Goal: Information Seeking & Learning: Get advice/opinions

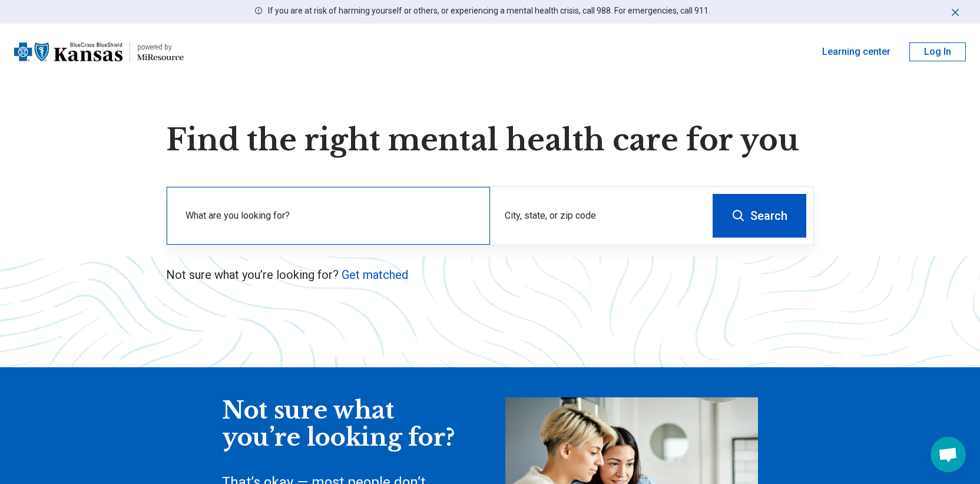
click at [281, 216] on label "What are you looking for?" at bounding box center [331, 216] width 290 height 14
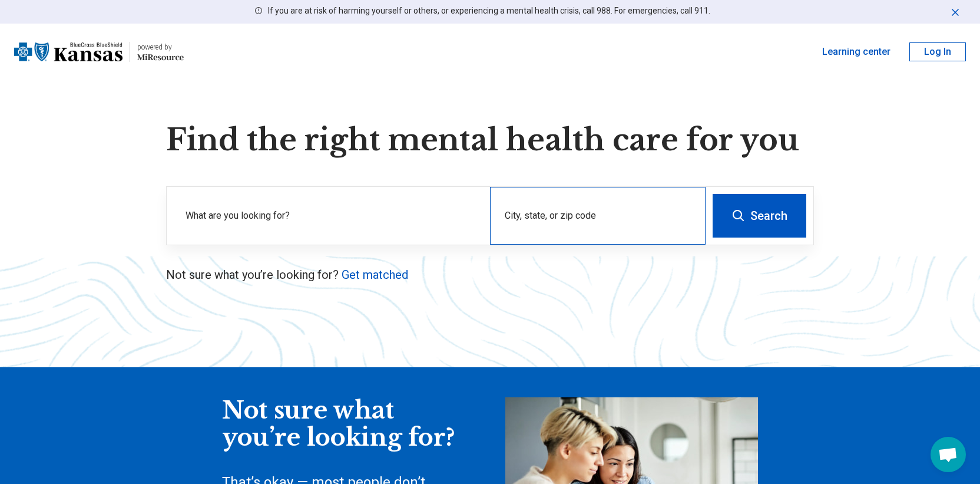
click at [569, 214] on div "City, state, or zip code" at bounding box center [598, 216] width 216 height 58
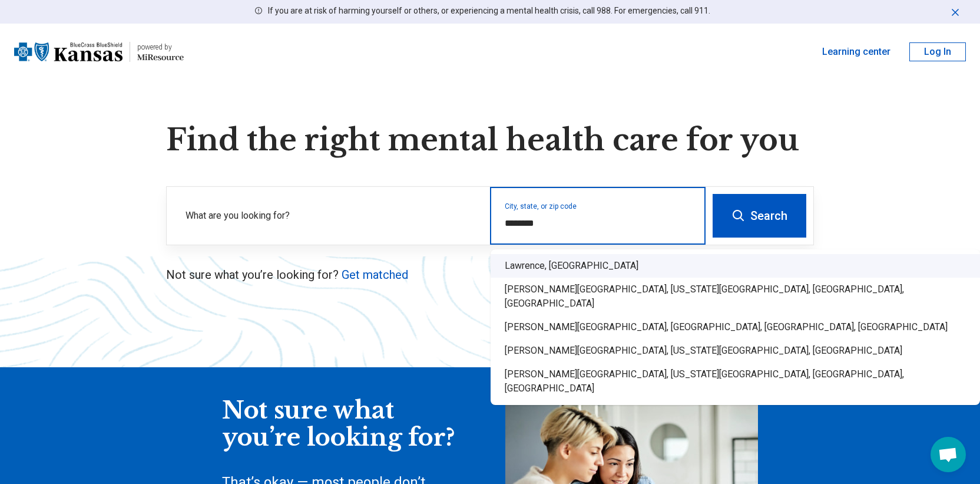
click at [528, 267] on div "Lawrence, KS" at bounding box center [736, 266] width 490 height 24
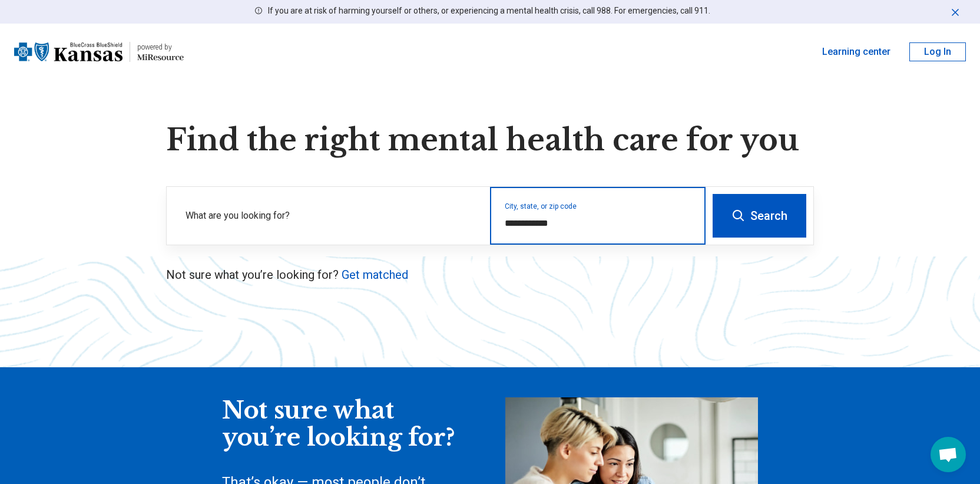
type input "**********"
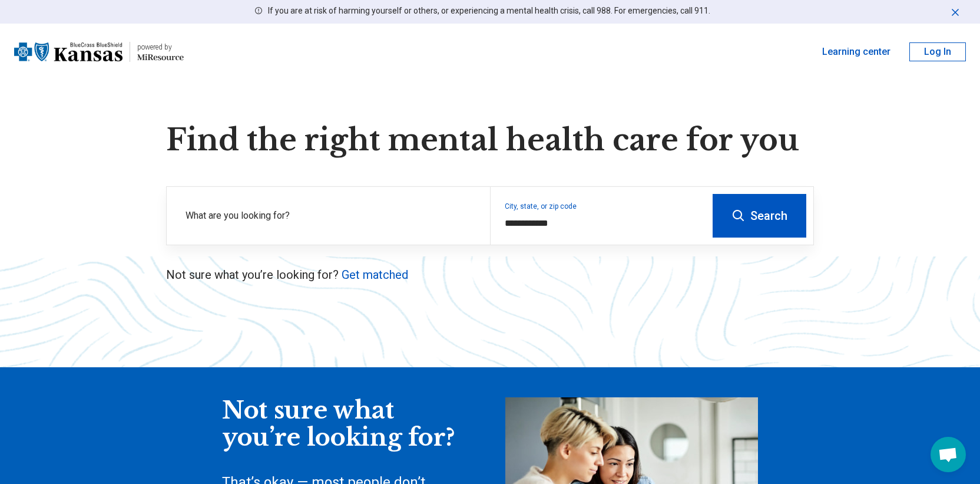
click at [733, 210] on icon at bounding box center [739, 216] width 14 height 14
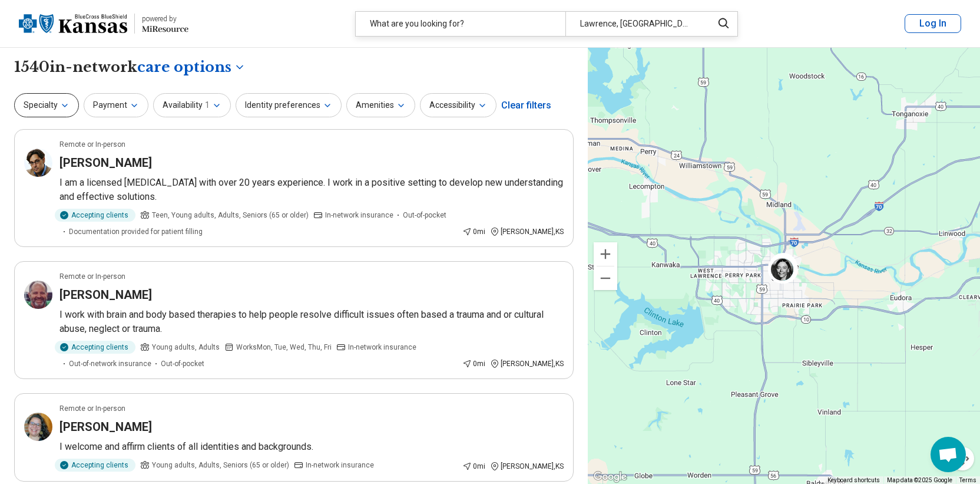
click at [56, 104] on button "Specialty" at bounding box center [46, 105] width 65 height 24
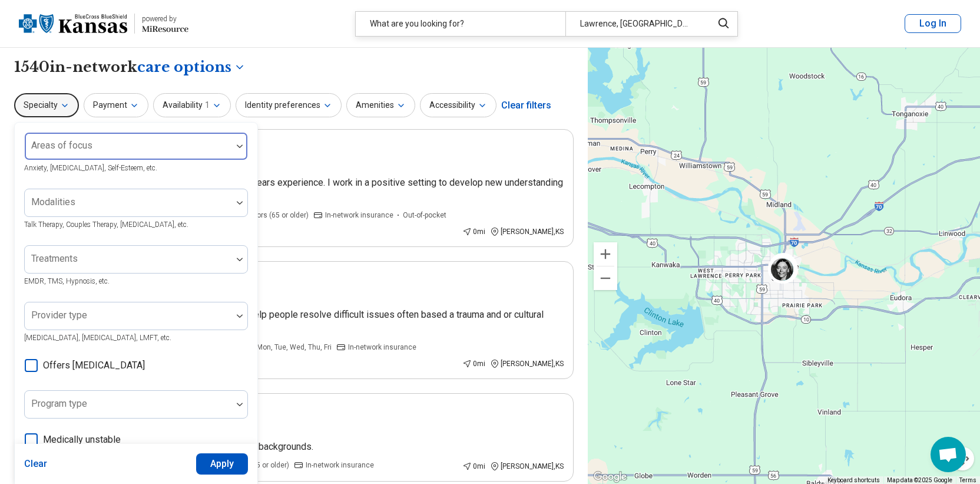
click at [174, 151] on div at bounding box center [128, 151] width 198 height 16
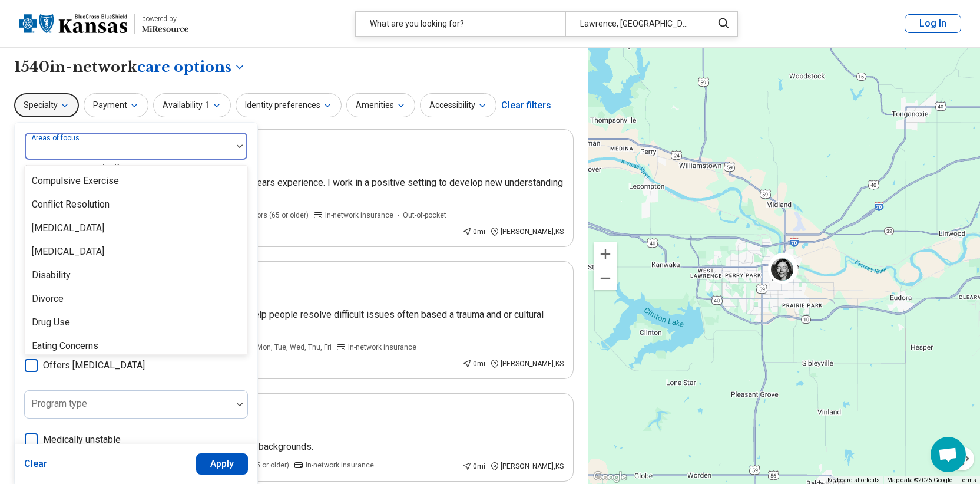
scroll to position [648, 0]
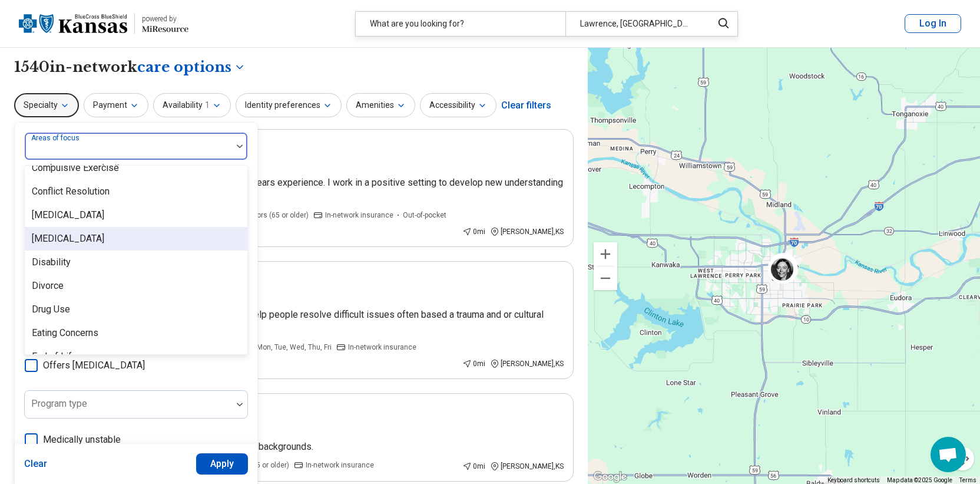
click at [167, 238] on div "[MEDICAL_DATA]" at bounding box center [136, 239] width 223 height 24
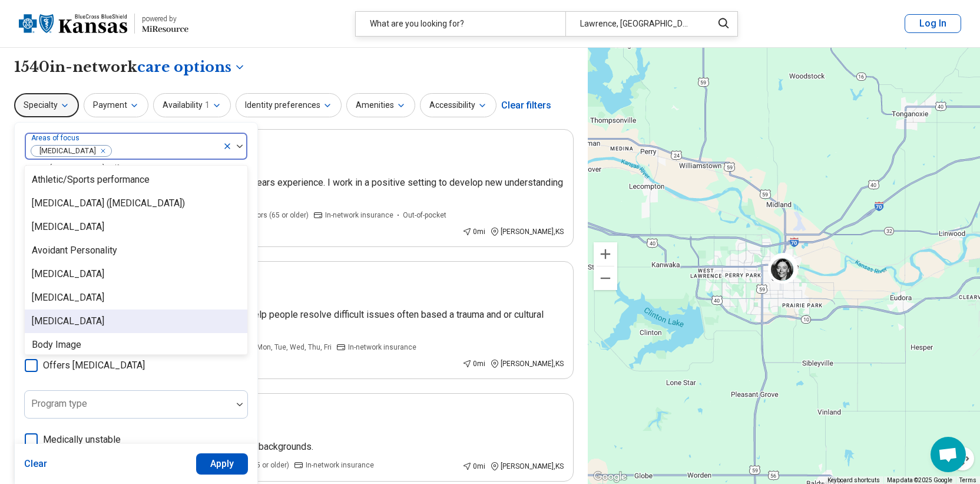
click at [123, 323] on div "[MEDICAL_DATA]" at bounding box center [136, 321] width 223 height 24
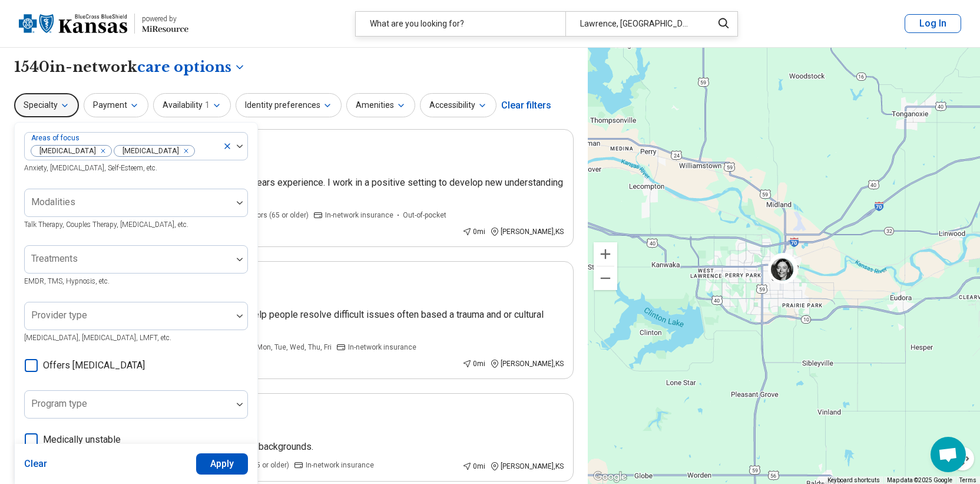
click at [556, 73] on div "**********" at bounding box center [294, 67] width 560 height 20
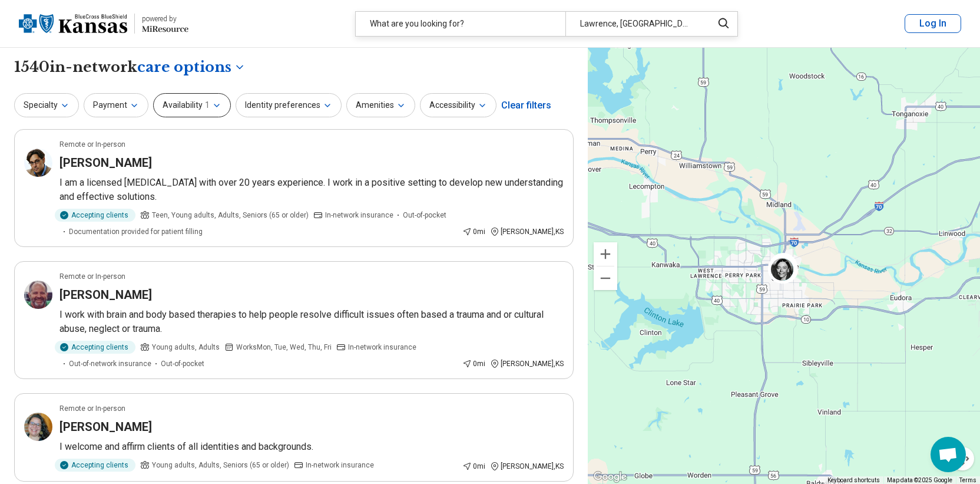
click at [214, 105] on icon "button" at bounding box center [216, 105] width 5 height 2
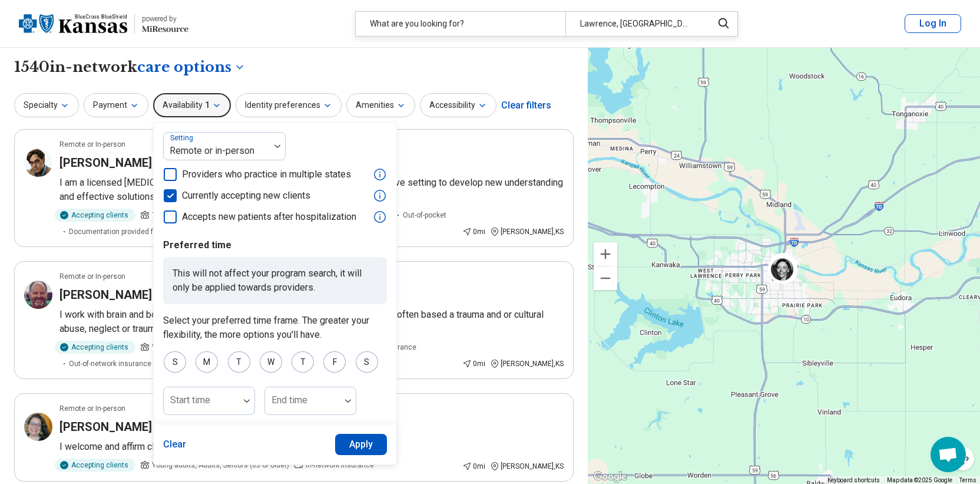
click at [214, 105] on icon "button" at bounding box center [216, 105] width 5 height 2
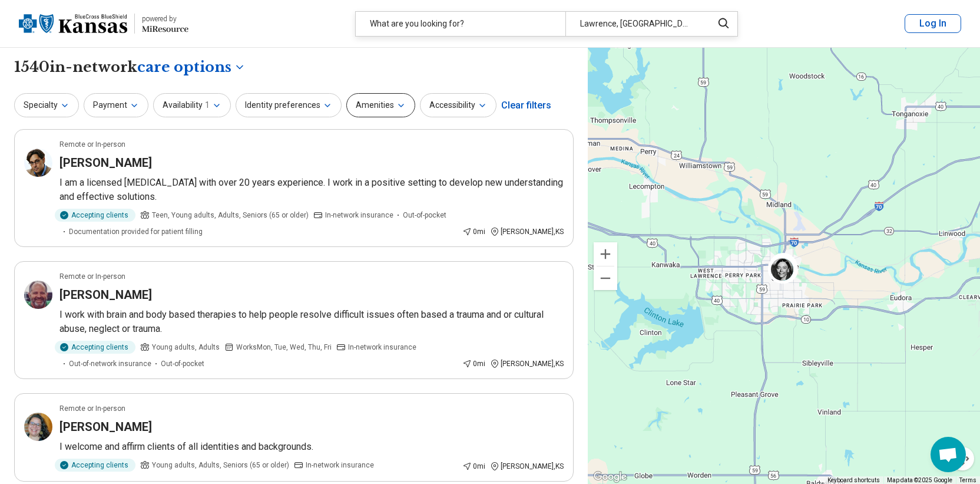
click at [363, 107] on button "Amenities" at bounding box center [380, 105] width 69 height 24
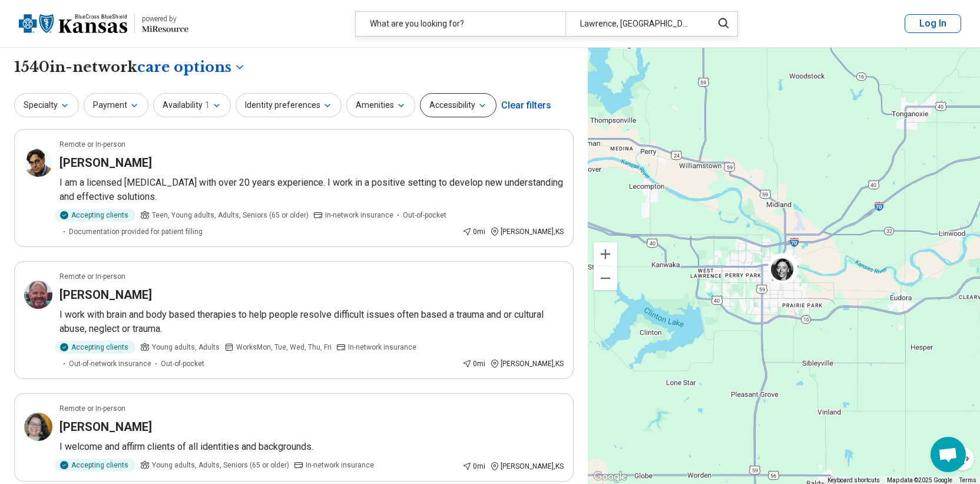
click at [427, 97] on button "Accessibility" at bounding box center [458, 105] width 77 height 24
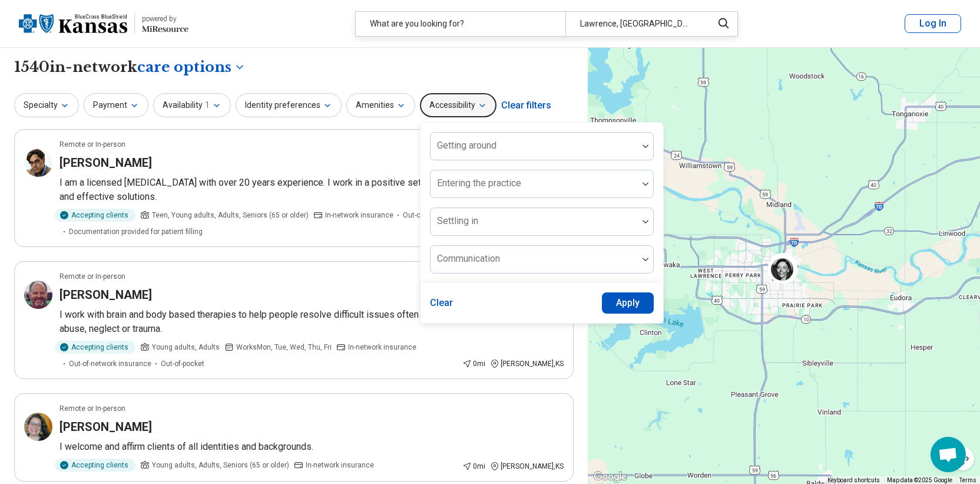
click at [427, 97] on button "Accessibility" at bounding box center [458, 105] width 77 height 24
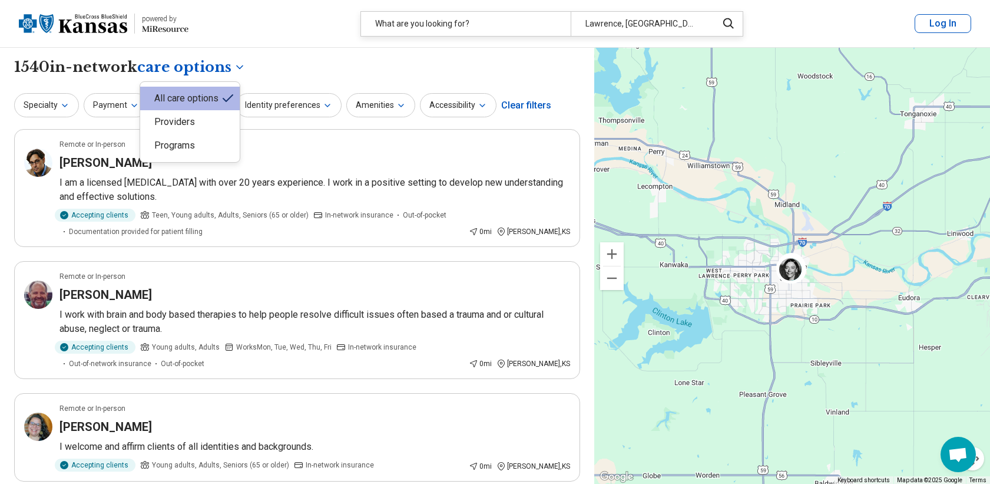
click at [120, 104] on button "Payment" at bounding box center [116, 105] width 65 height 24
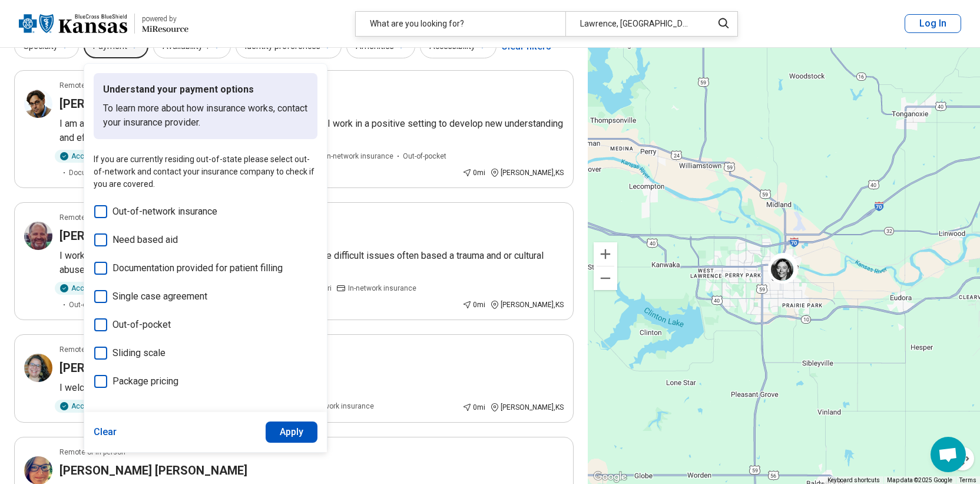
scroll to position [0, 0]
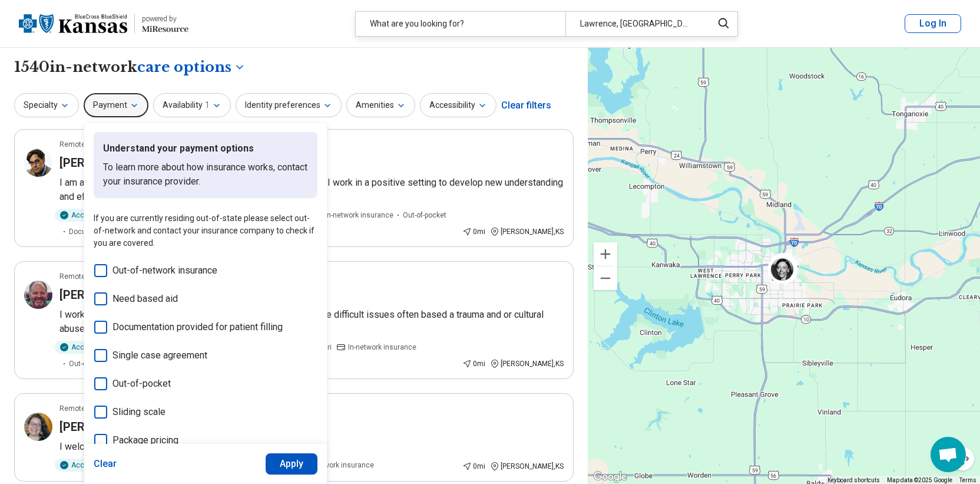
click at [405, 71] on div "**********" at bounding box center [294, 67] width 560 height 20
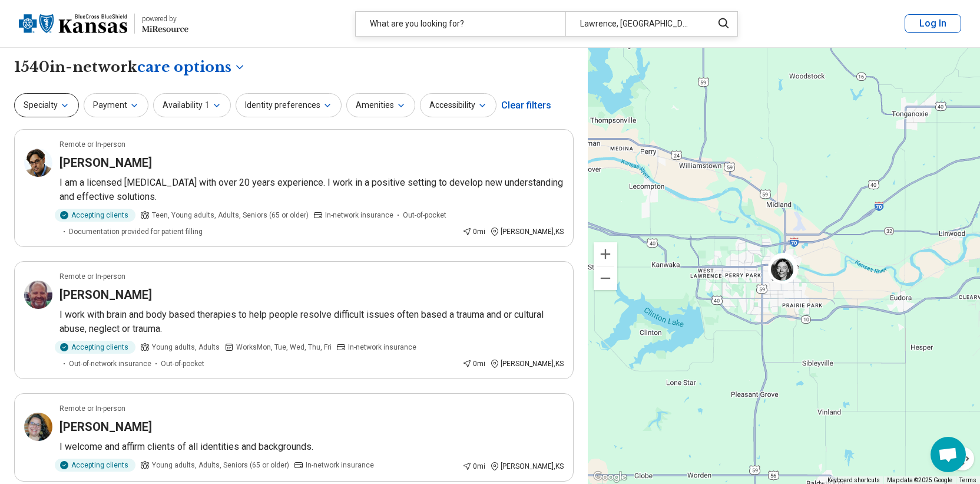
click at [55, 108] on button "Specialty" at bounding box center [46, 105] width 65 height 24
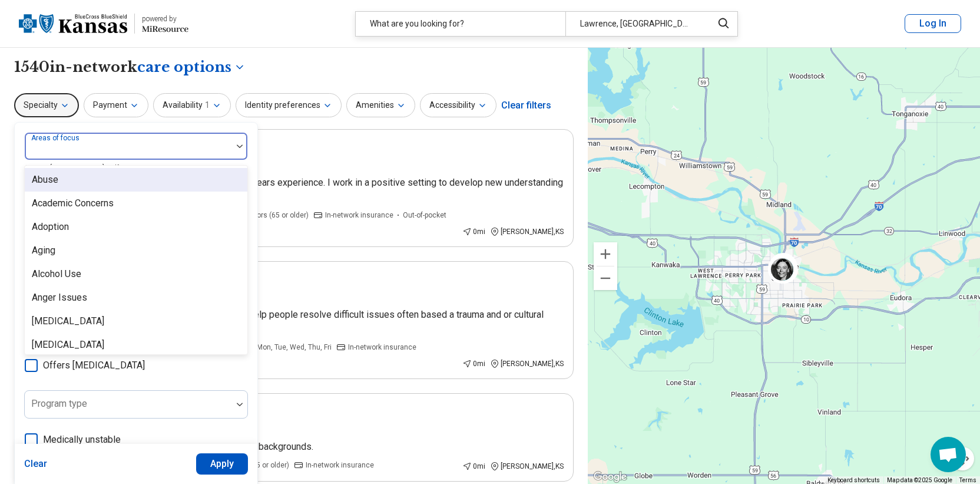
click at [91, 145] on div "Areas of focus" at bounding box center [136, 146] width 224 height 28
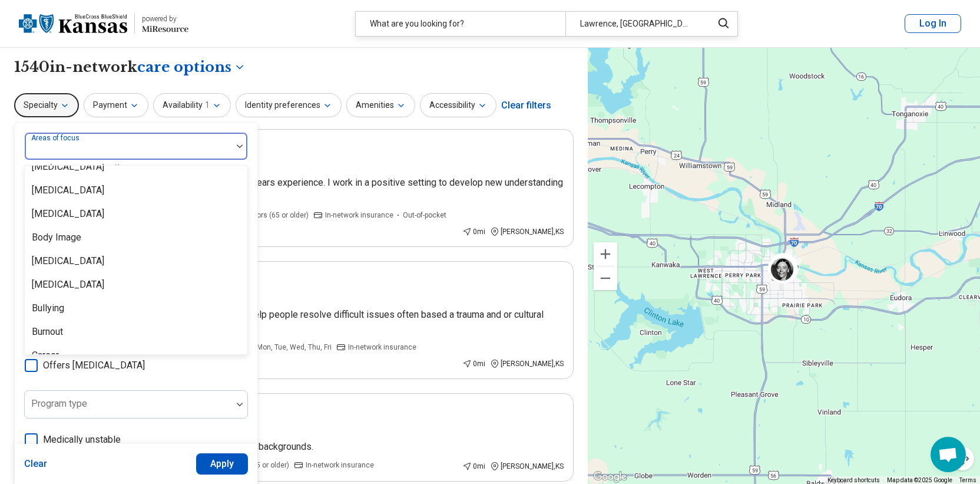
scroll to position [353, 0]
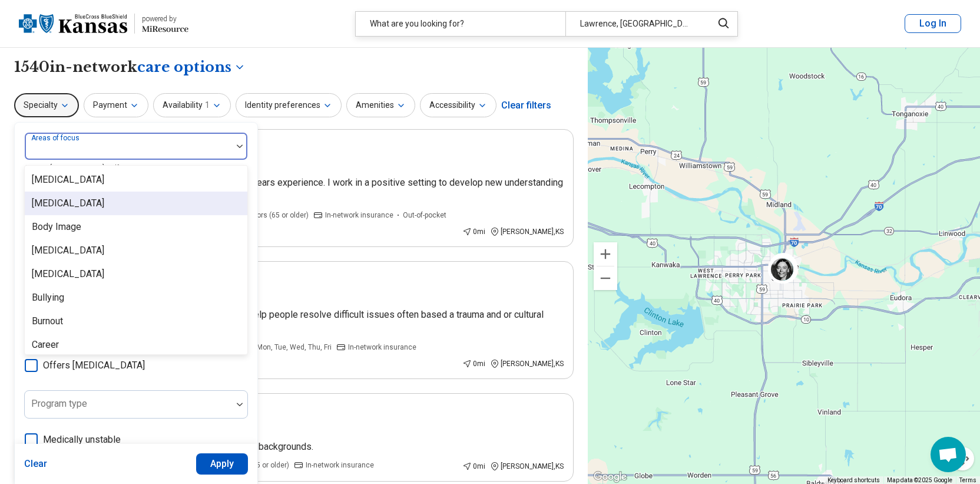
click at [124, 201] on div "[MEDICAL_DATA]" at bounding box center [136, 203] width 223 height 24
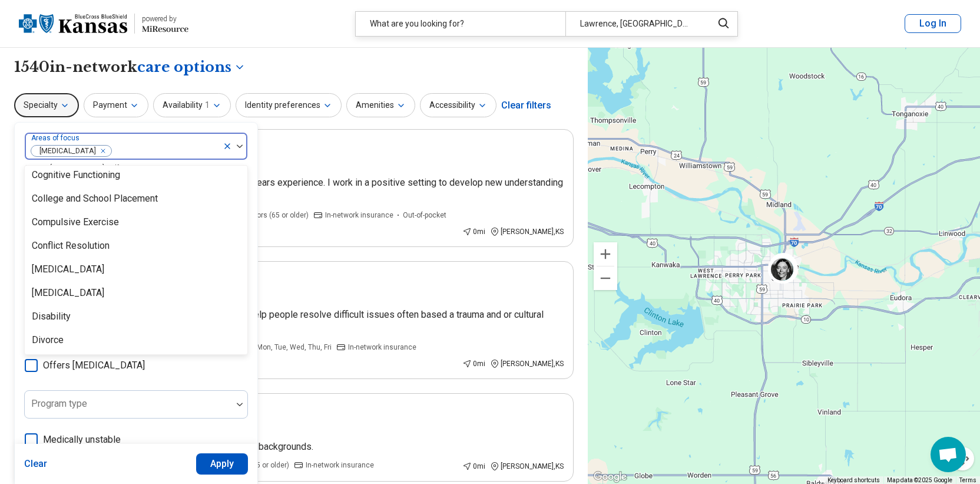
scroll to position [589, 0]
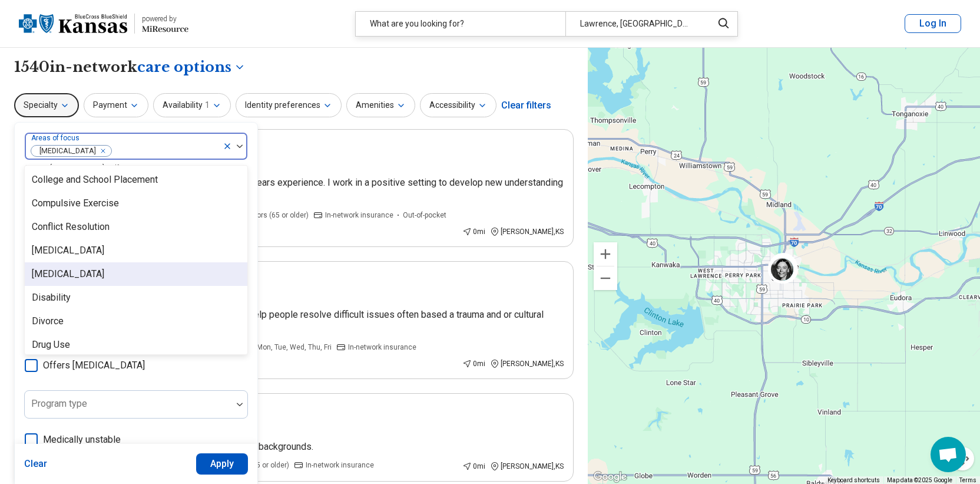
click at [122, 275] on div "[MEDICAL_DATA]" at bounding box center [136, 274] width 223 height 24
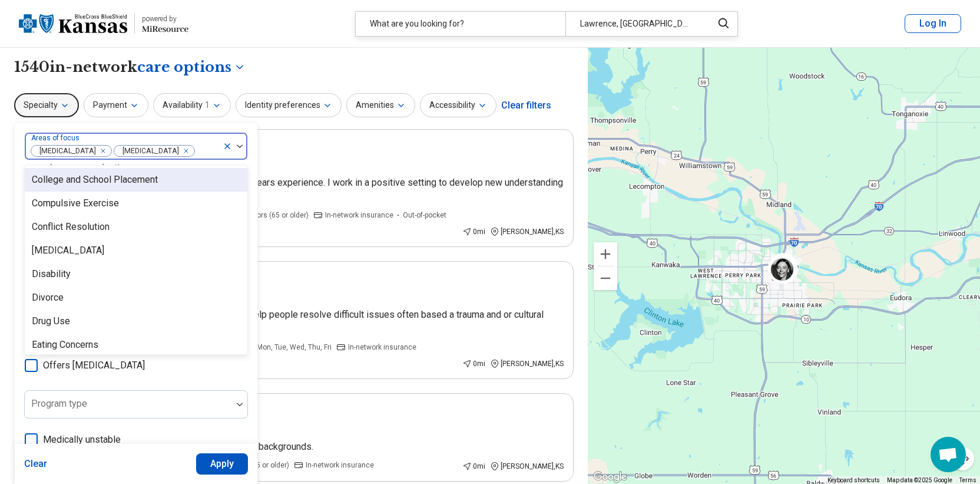
click at [197, 141] on div "Bipolar Disorder Depression" at bounding box center [124, 146] width 198 height 26
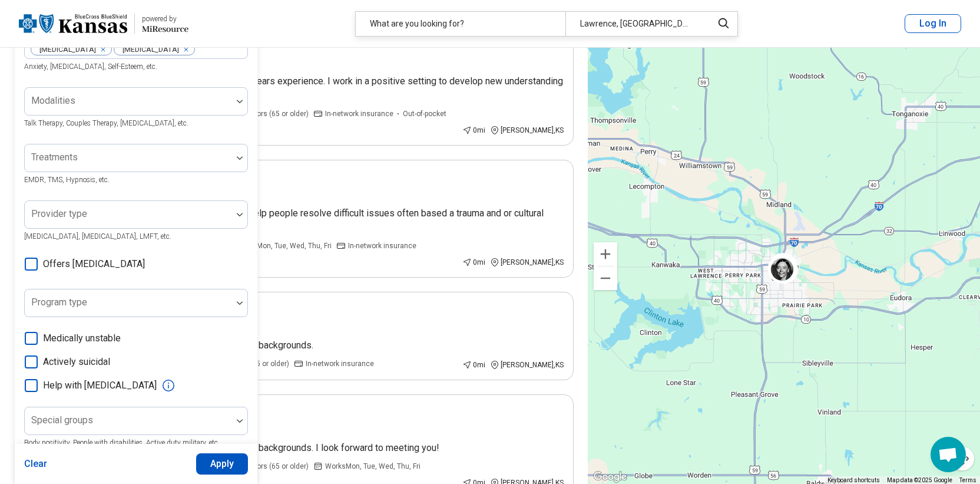
scroll to position [118, 0]
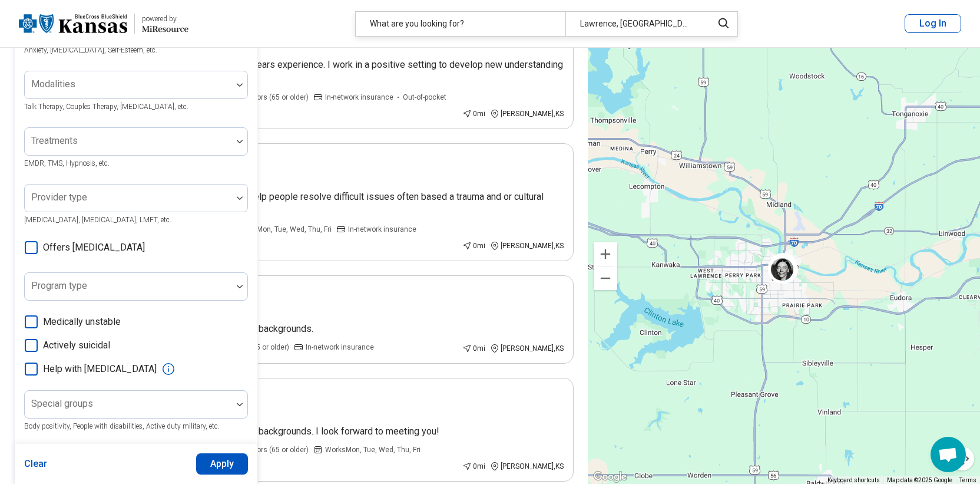
click at [32, 346] on icon at bounding box center [31, 345] width 13 height 13
click at [31, 254] on label "Offers medication management" at bounding box center [84, 247] width 121 height 14
click at [217, 467] on button "Apply" at bounding box center [222, 463] width 52 height 21
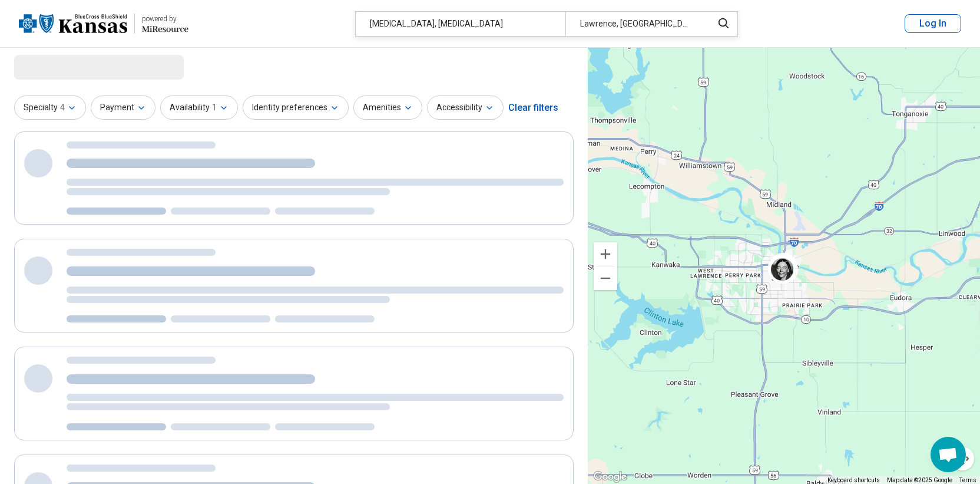
scroll to position [0, 0]
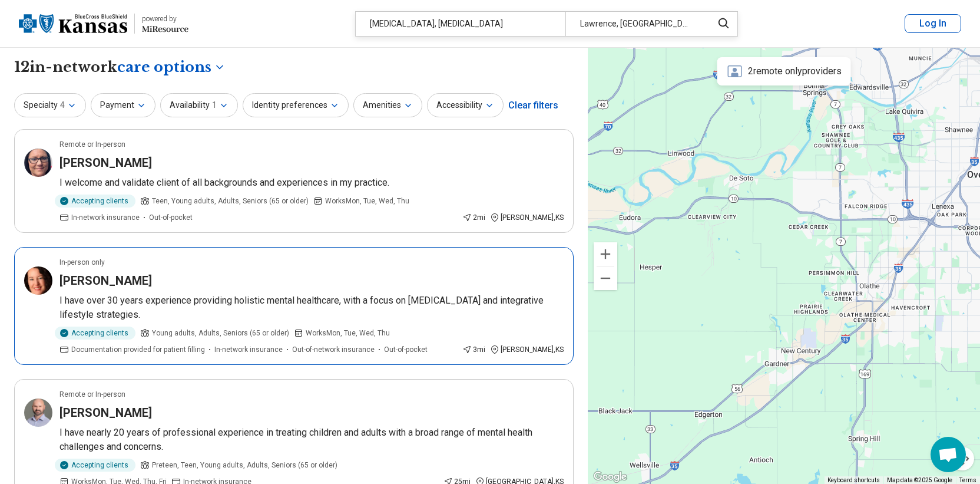
drag, startPoint x: 837, startPoint y: 339, endPoint x: 564, endPoint y: 259, distance: 284.8
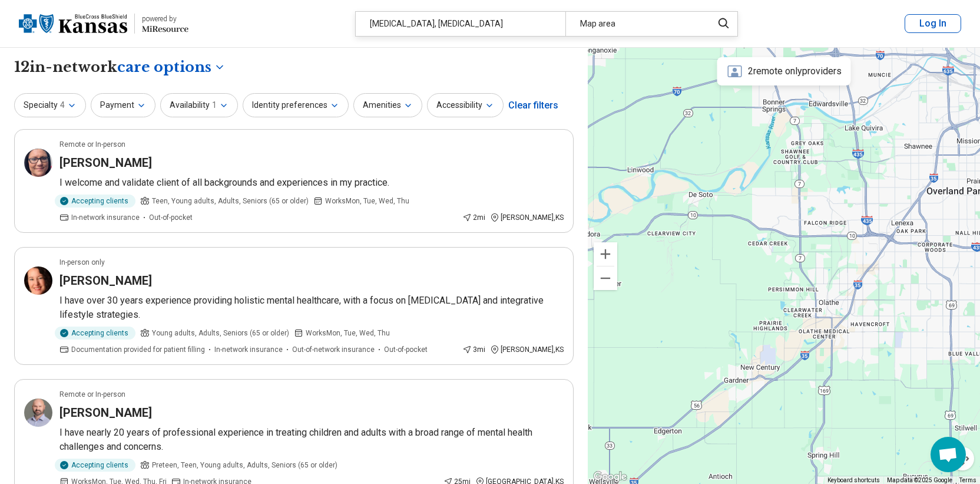
drag, startPoint x: 733, startPoint y: 292, endPoint x: 707, endPoint y: 300, distance: 27.8
click at [707, 300] on div at bounding box center [784, 266] width 392 height 437
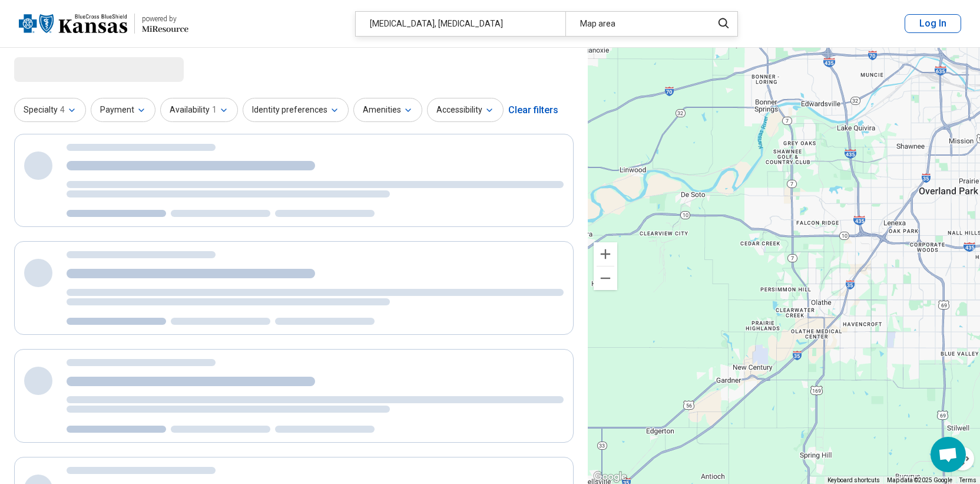
select select "***"
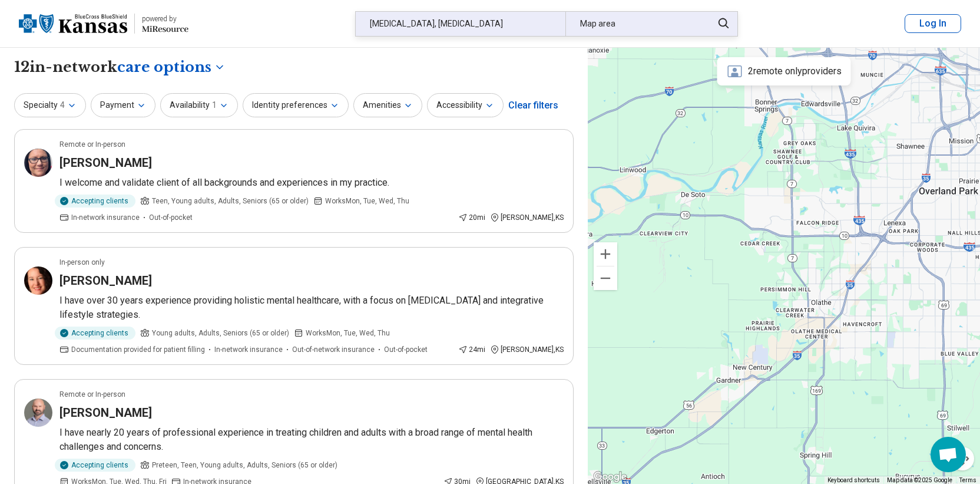
click at [633, 23] on div "Map area" at bounding box center [636, 24] width 140 height 24
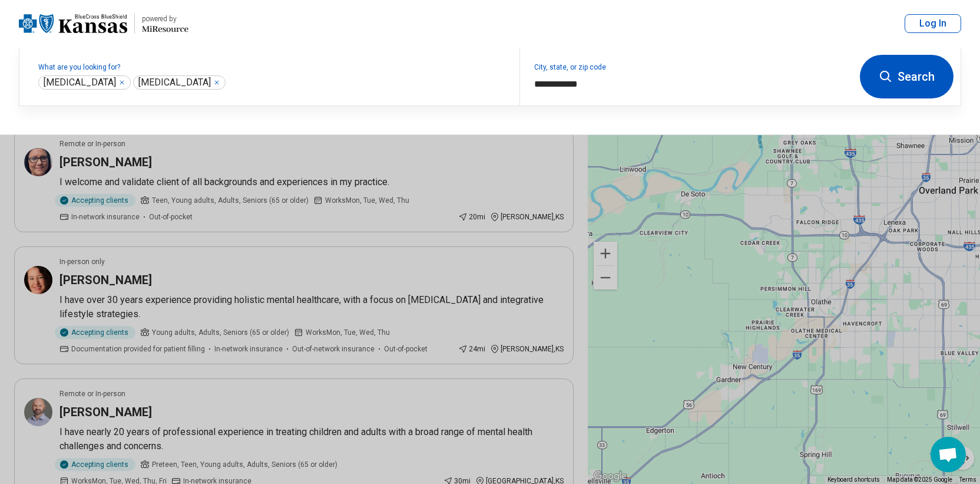
click at [875, 78] on button "Search" at bounding box center [907, 77] width 94 height 44
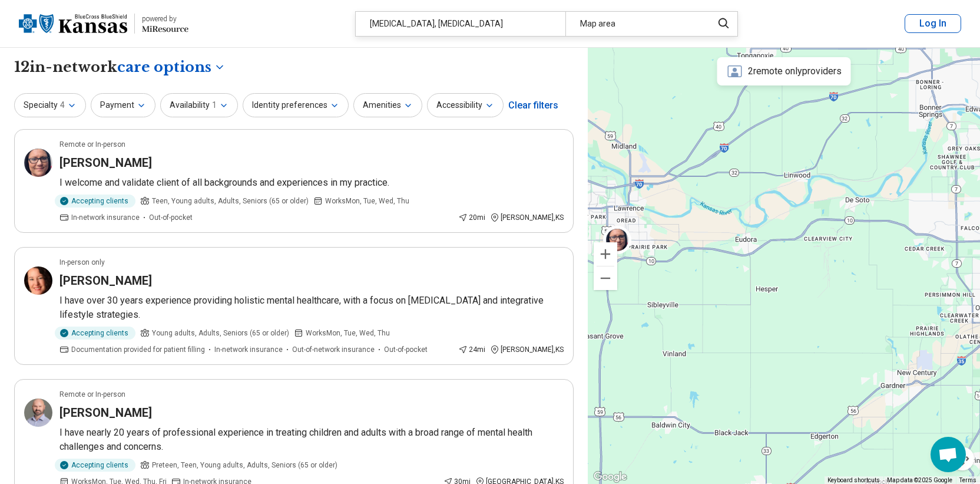
drag, startPoint x: 640, startPoint y: 348, endPoint x: 885, endPoint y: 365, distance: 245.7
click at [885, 365] on div at bounding box center [784, 266] width 392 height 437
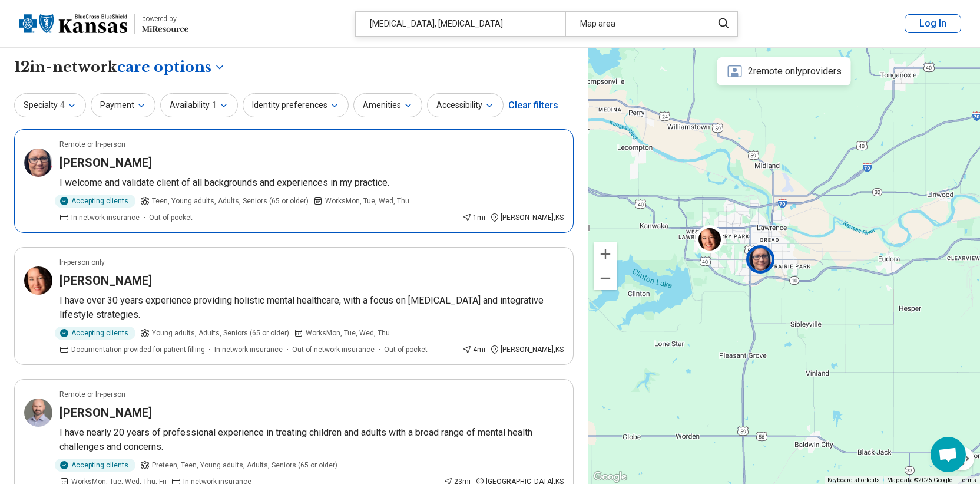
click at [364, 217] on div "Accepting clients Teen, Young adults, Adults, Seniors (65 or older) Works Mon, …" at bounding box center [258, 208] width 398 height 28
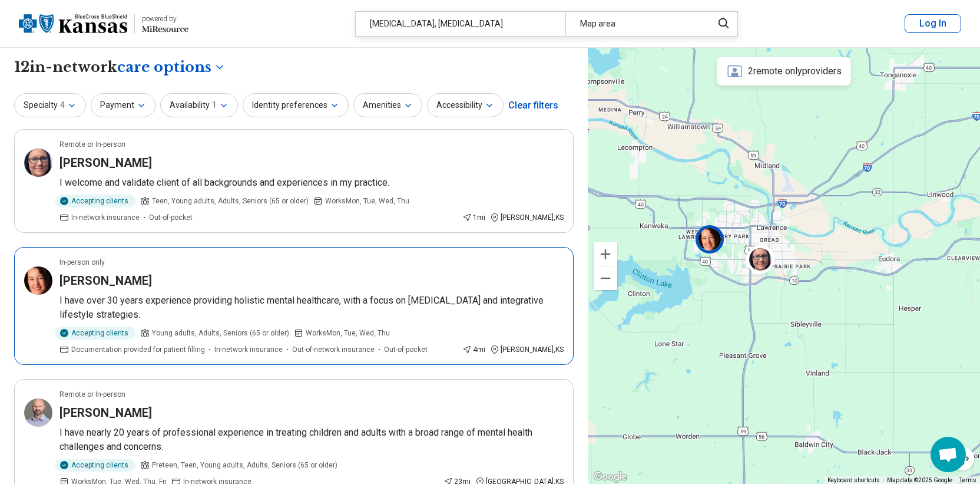
click at [247, 277] on div "Maria Ilardi" at bounding box center [311, 280] width 504 height 16
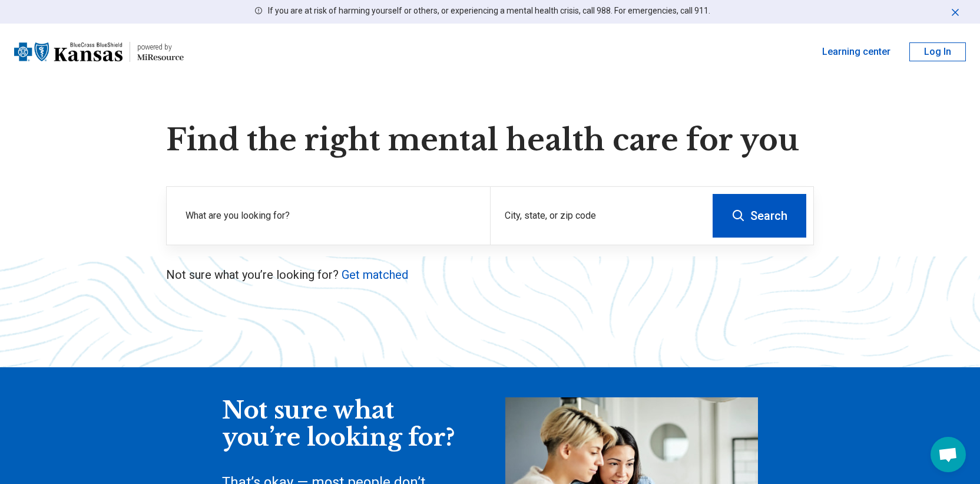
click at [940, 56] on button "Log In" at bounding box center [938, 51] width 57 height 19
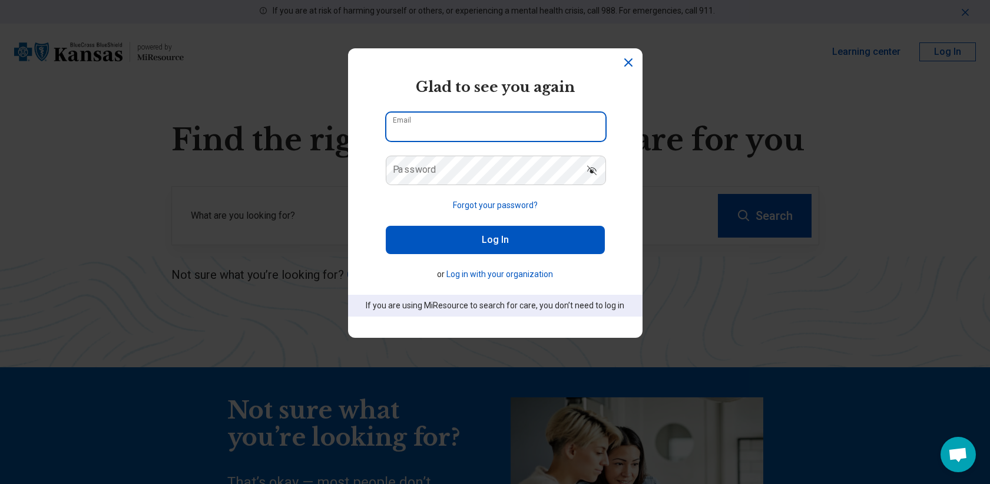
click at [427, 123] on input "Email" at bounding box center [495, 127] width 219 height 28
click at [626, 62] on icon "Dismiss" at bounding box center [628, 62] width 14 height 14
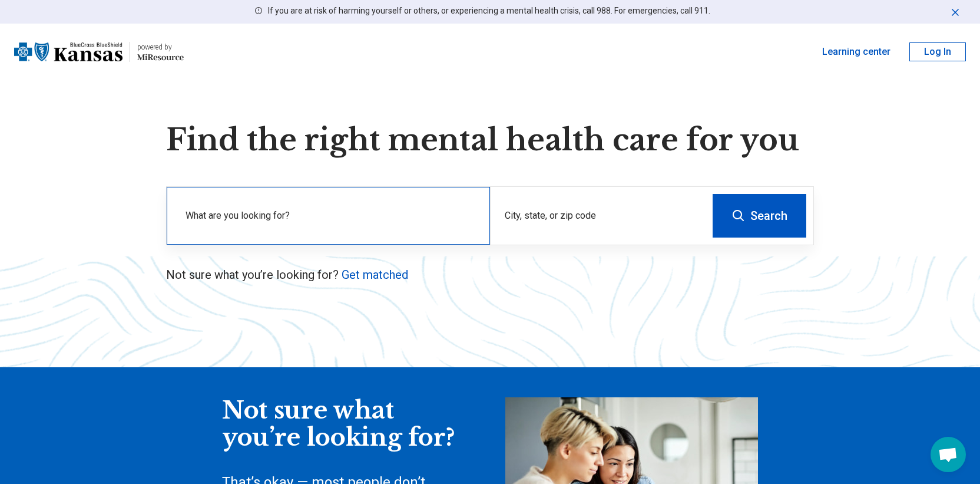
scroll to position [59, 0]
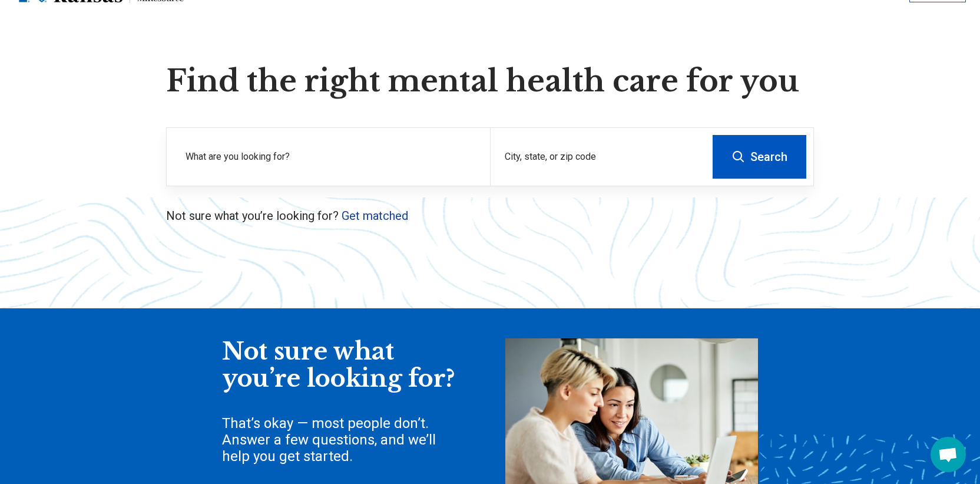
click at [382, 209] on link "Get matched" at bounding box center [375, 216] width 67 height 14
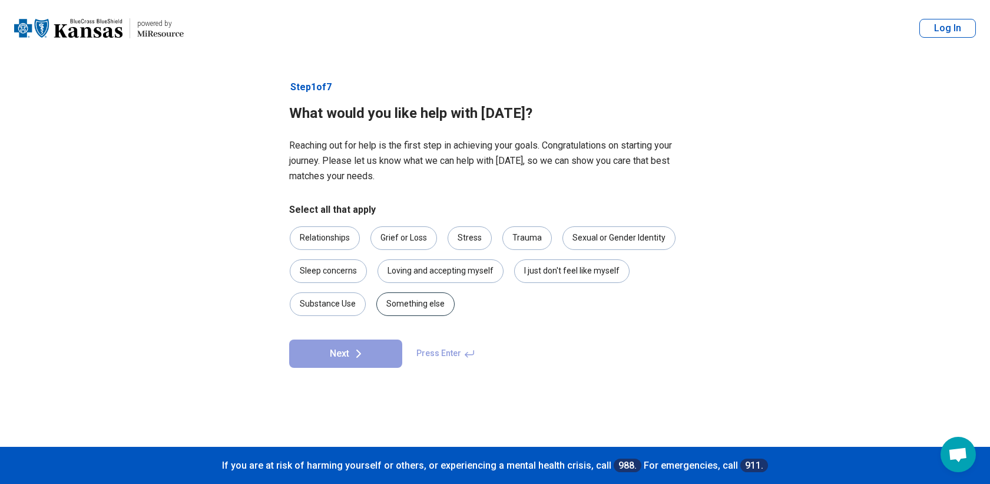
click at [427, 313] on div "Something else" at bounding box center [415, 304] width 78 height 24
click at [378, 346] on button "Next" at bounding box center [345, 353] width 113 height 28
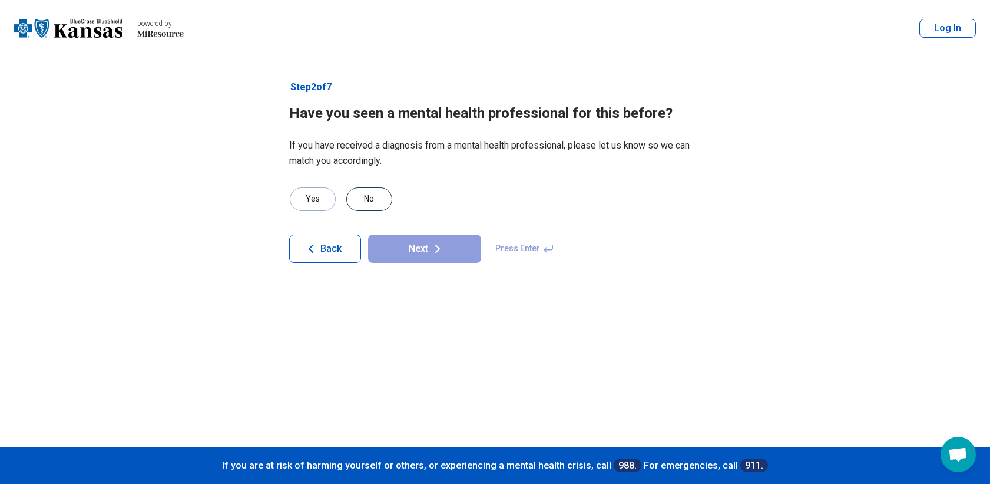
click at [360, 202] on div "No" at bounding box center [369, 199] width 46 height 24
click at [408, 256] on button "Next" at bounding box center [424, 248] width 113 height 28
click at [312, 198] on div "Yes" at bounding box center [313, 199] width 46 height 24
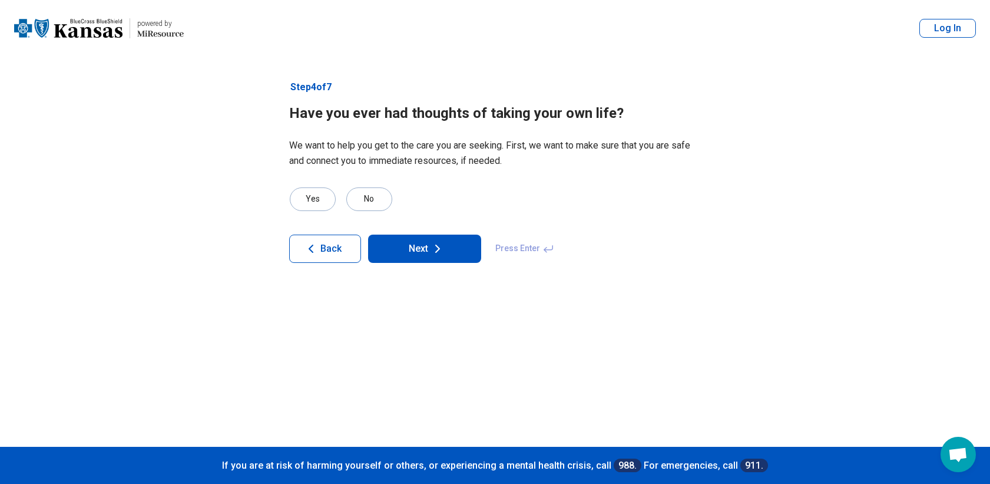
click at [403, 249] on button "Next" at bounding box center [424, 248] width 113 height 28
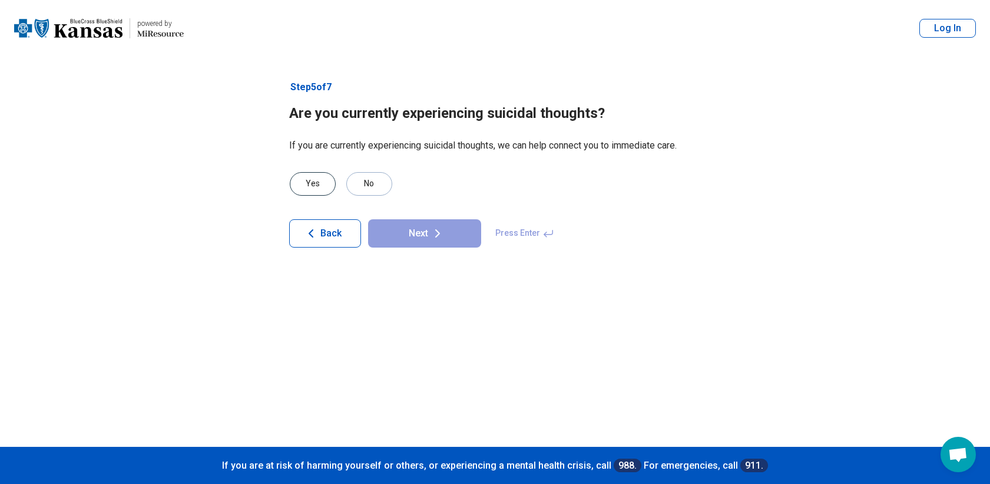
click at [310, 189] on div "Yes" at bounding box center [313, 184] width 46 height 24
click at [415, 230] on button "Next" at bounding box center [424, 233] width 113 height 28
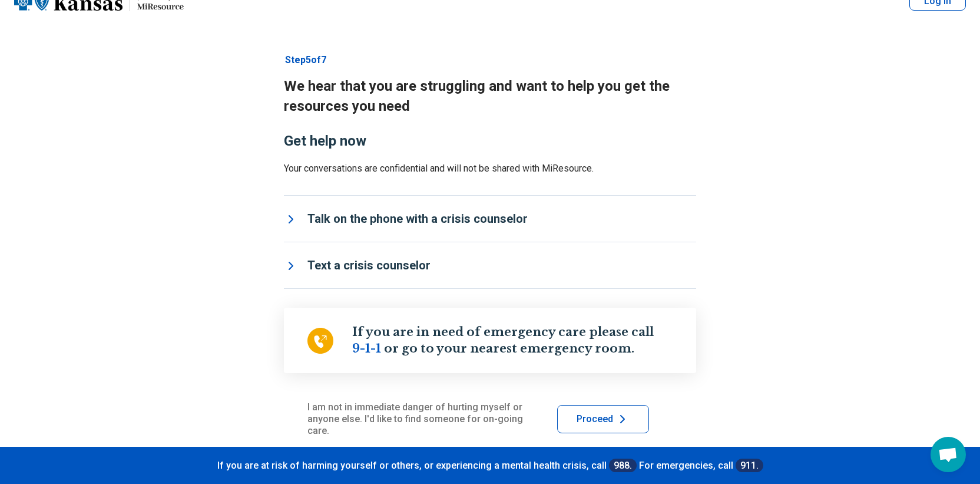
scroll to position [41, 0]
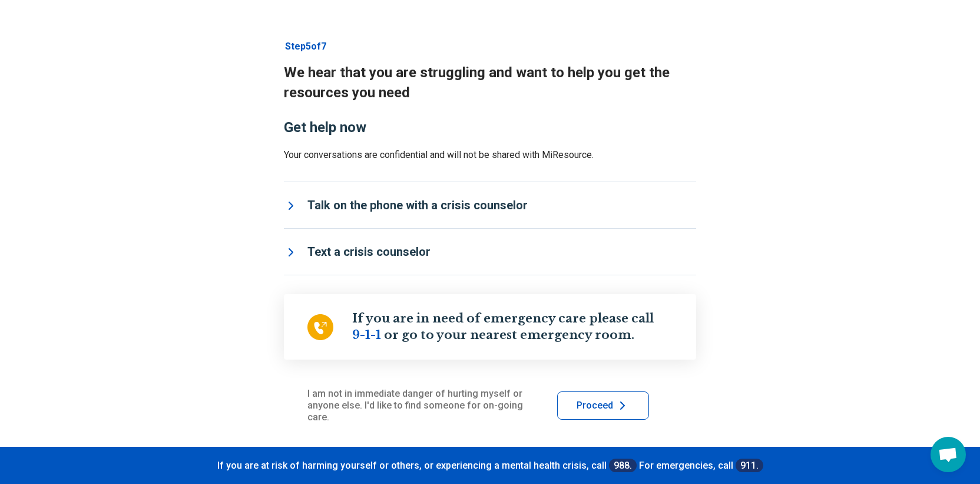
click at [611, 410] on span "Proceed" at bounding box center [595, 405] width 37 height 9
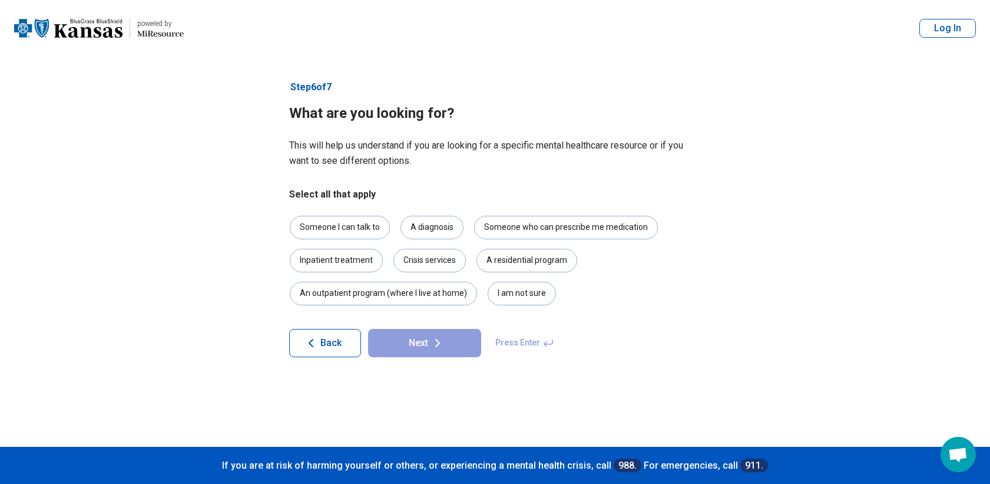
click at [427, 214] on fieldset "Select all that apply Someone I can talk to A diagnosis Someone who can prescri…" at bounding box center [495, 246] width 412 height 118
click at [422, 220] on div "A diagnosis" at bounding box center [432, 228] width 63 height 24
click at [515, 223] on div "Someone who can prescribe me medication" at bounding box center [566, 228] width 184 height 24
click at [357, 224] on div "Someone I can talk to" at bounding box center [340, 228] width 100 height 24
click at [412, 343] on button "Next" at bounding box center [424, 343] width 113 height 28
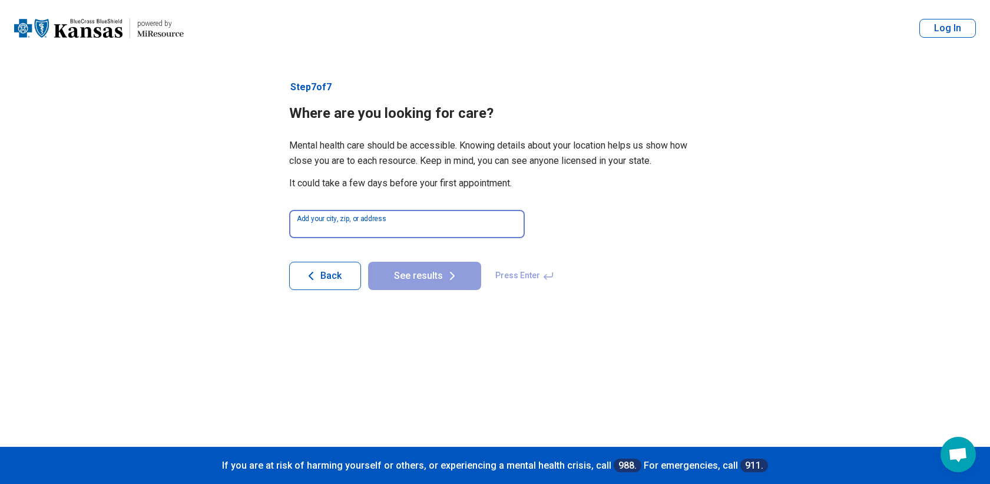
click at [339, 219] on input at bounding box center [407, 224] width 236 height 28
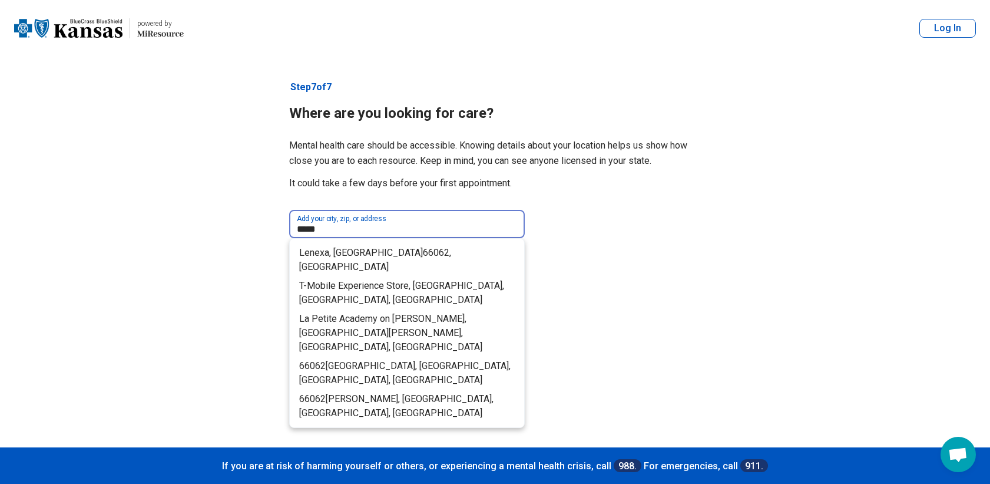
type input "*****"
click at [368, 451] on button "See results" at bounding box center [424, 465] width 113 height 28
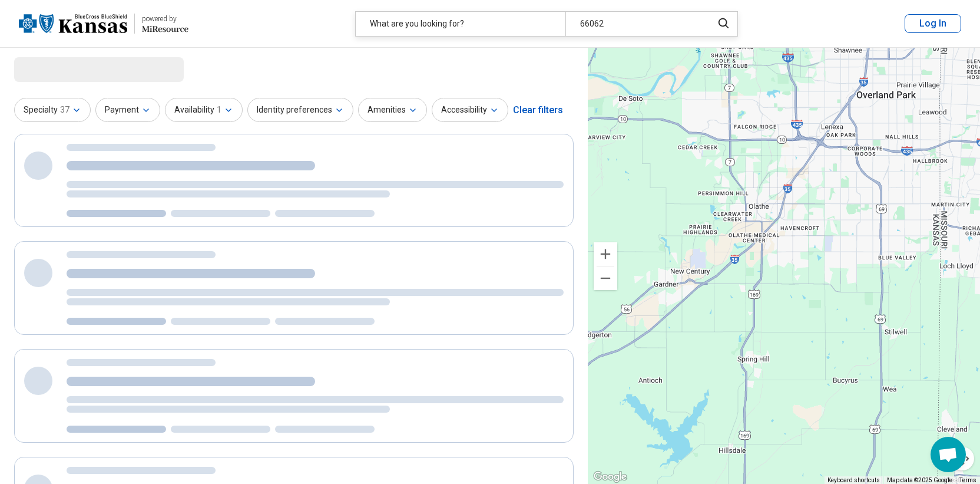
select select "***"
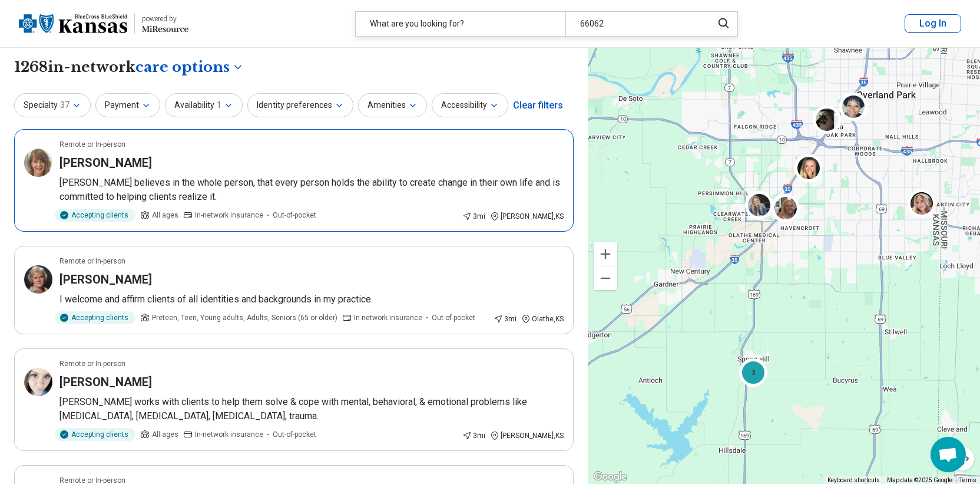
click at [272, 184] on p "Nancy believes in the whole person, that every person holds the ability to crea…" at bounding box center [311, 190] width 504 height 28
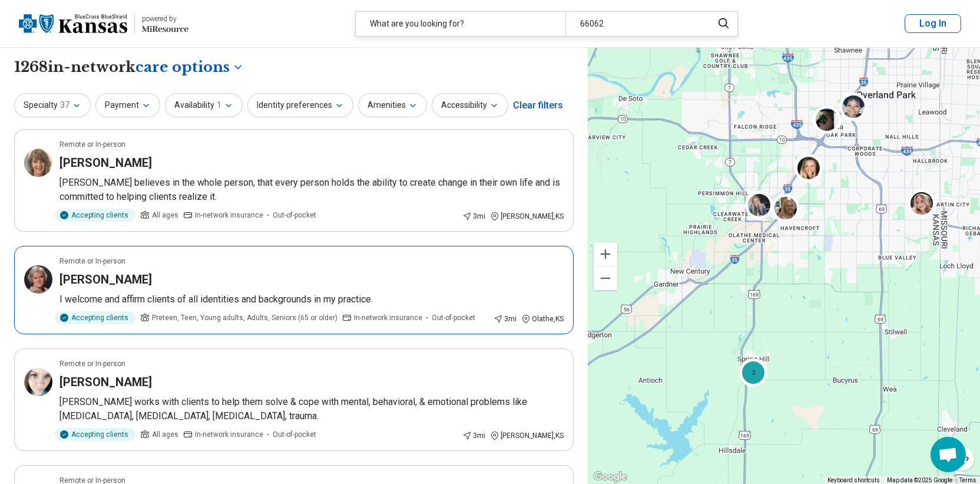
click at [302, 259] on div "Remote or In-person" at bounding box center [311, 261] width 504 height 11
click at [126, 100] on button "Payment" at bounding box center [127, 105] width 65 height 24
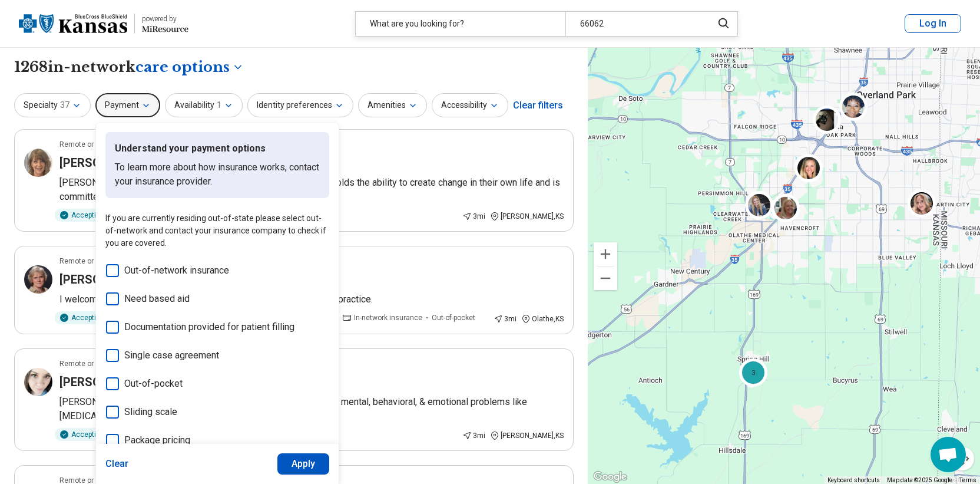
click at [126, 100] on button "Payment" at bounding box center [127, 105] width 65 height 24
click at [74, 103] on icon "button" at bounding box center [76, 105] width 9 height 9
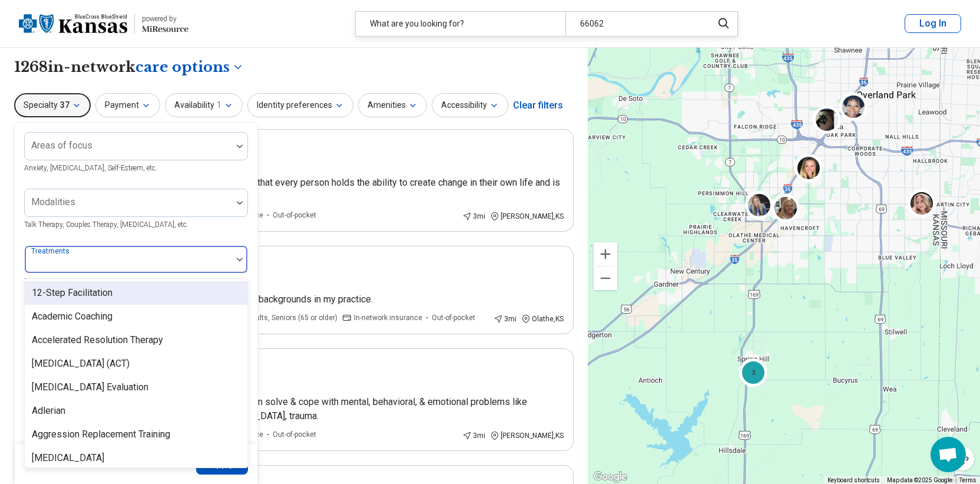
click at [228, 249] on div at bounding box center [128, 259] width 207 height 26
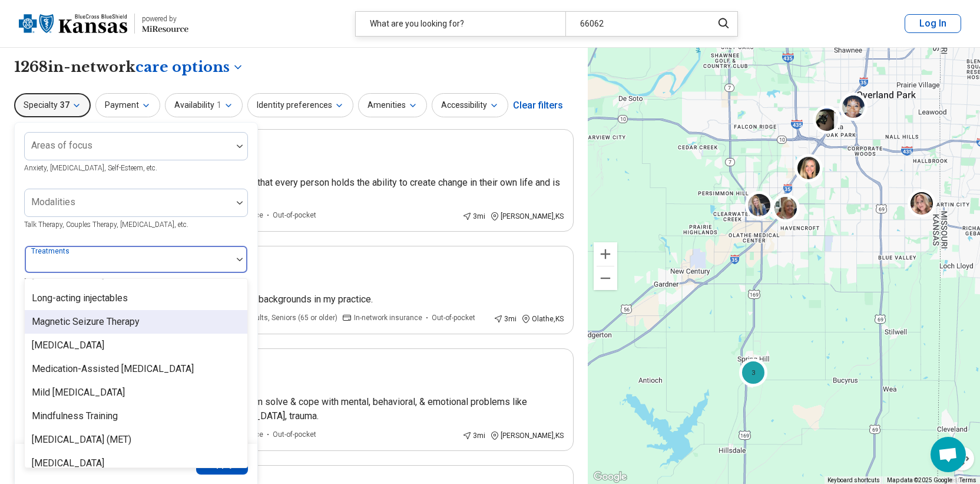
scroll to position [1473, 0]
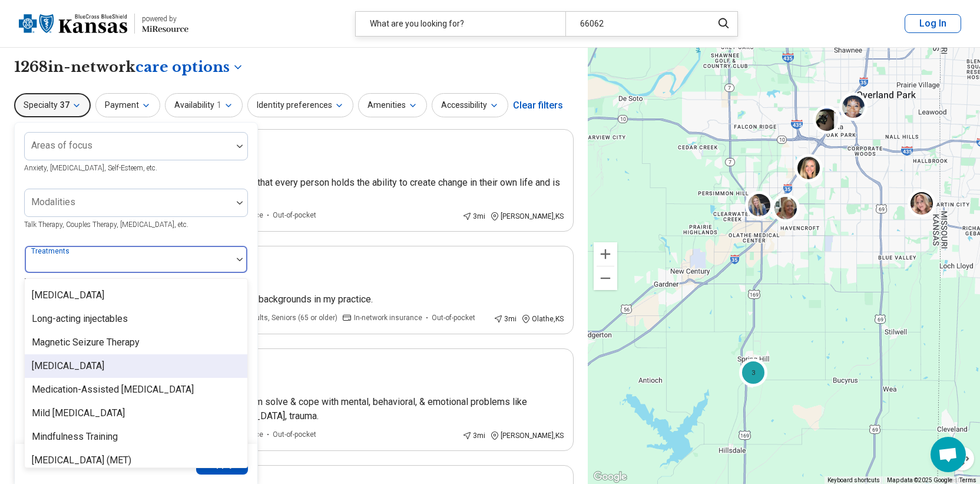
click at [104, 373] on div "[MEDICAL_DATA]" at bounding box center [68, 366] width 72 height 14
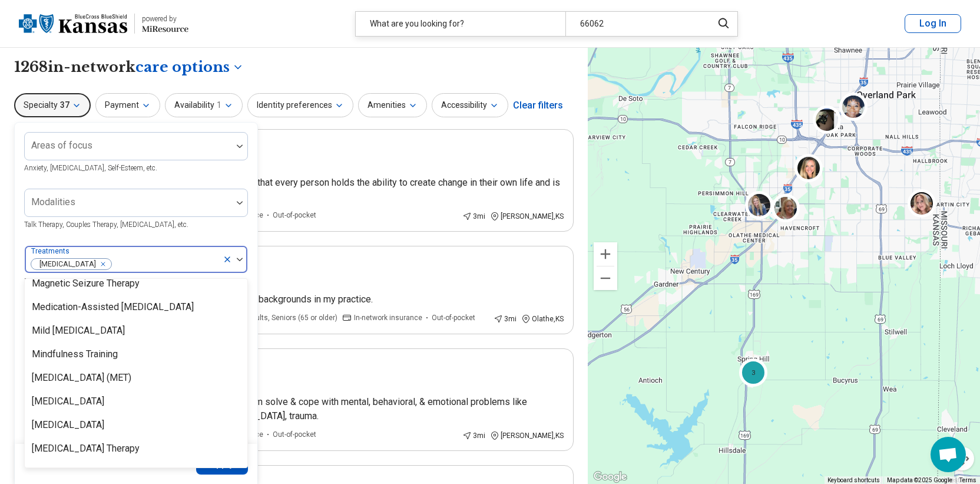
click at [243, 224] on div "Modalities Talk Therapy, Couples Therapy, Family Therapy, etc." at bounding box center [136, 210] width 224 height 42
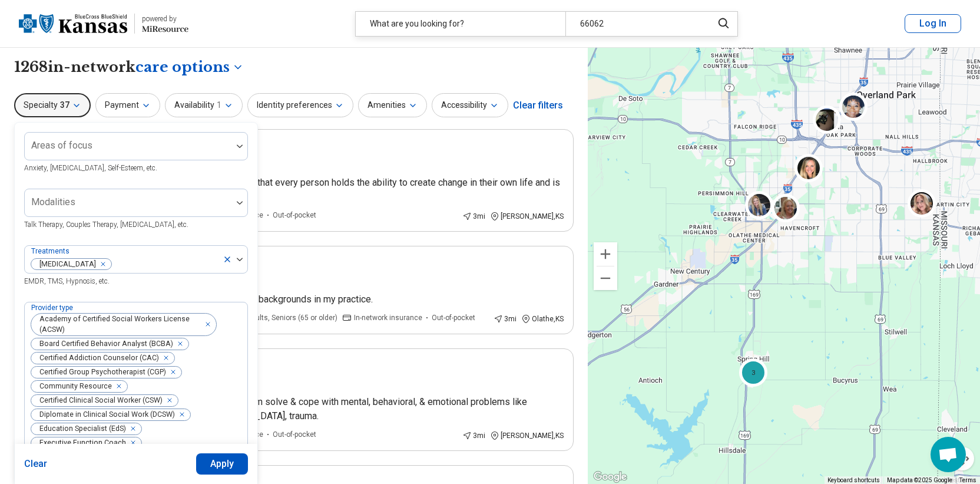
click at [221, 463] on button "Apply" at bounding box center [222, 463] width 52 height 21
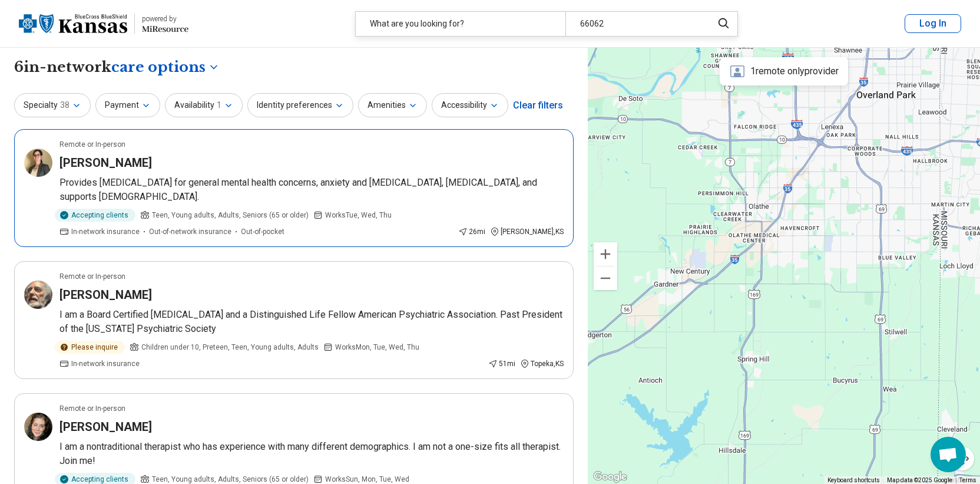
click at [333, 173] on article "Remote or In-person Kalie Shanks Provides medication management for general men…" at bounding box center [294, 188] width 560 height 118
click at [45, 101] on button "Specialty 38" at bounding box center [52, 105] width 77 height 24
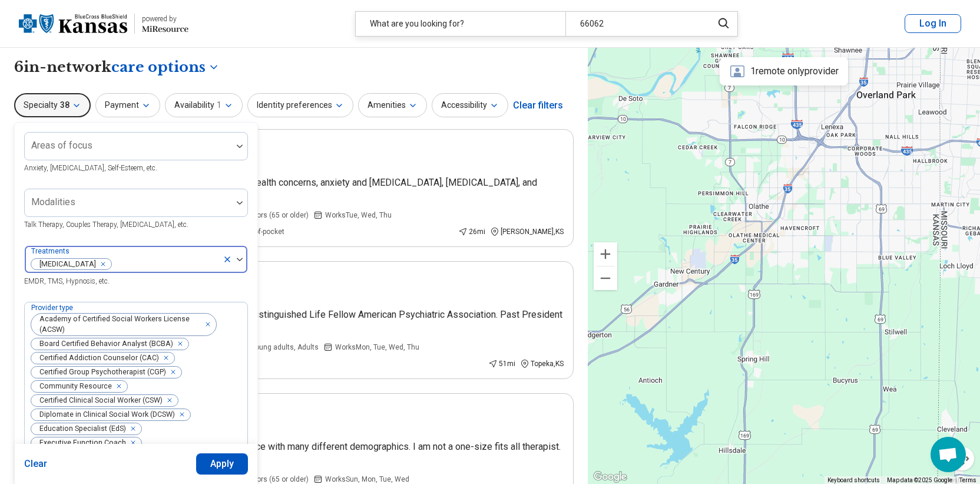
click at [108, 265] on div "Remove [object Object]" at bounding box center [101, 264] width 14 height 14
click at [215, 461] on button "Apply" at bounding box center [222, 463] width 52 height 21
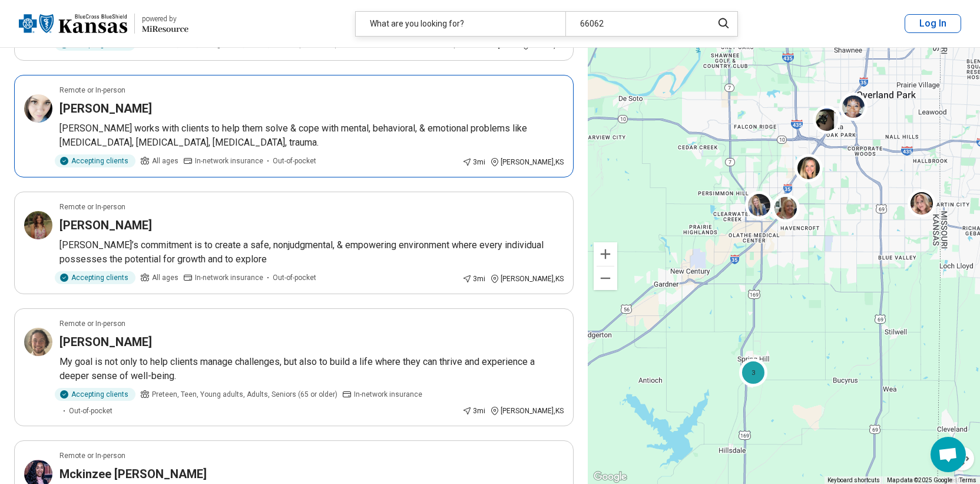
scroll to position [353, 0]
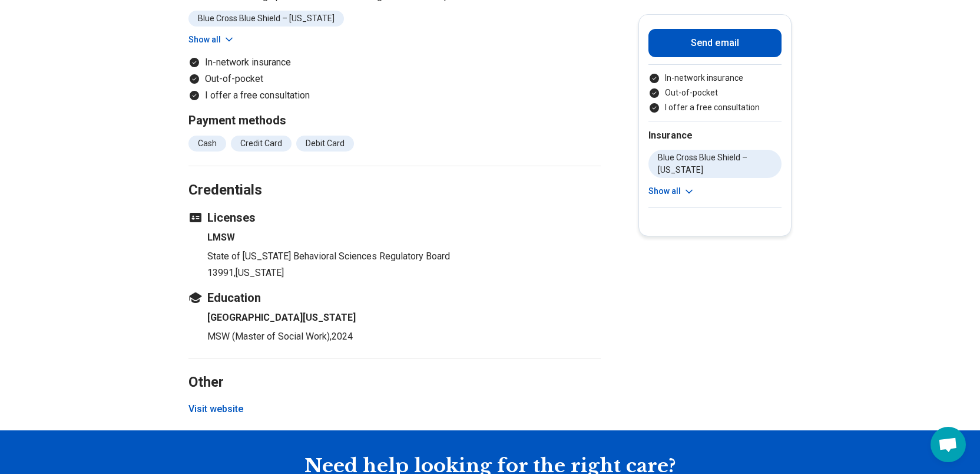
scroll to position [1296, 0]
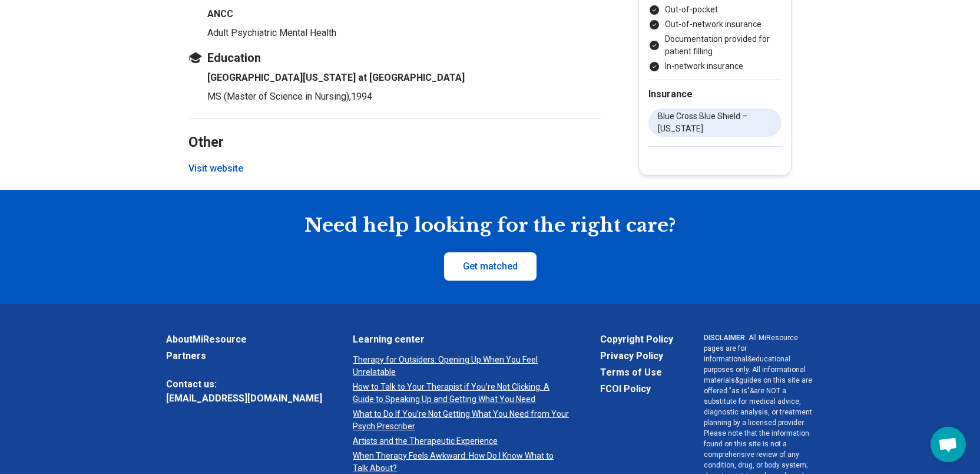
scroll to position [1387, 10]
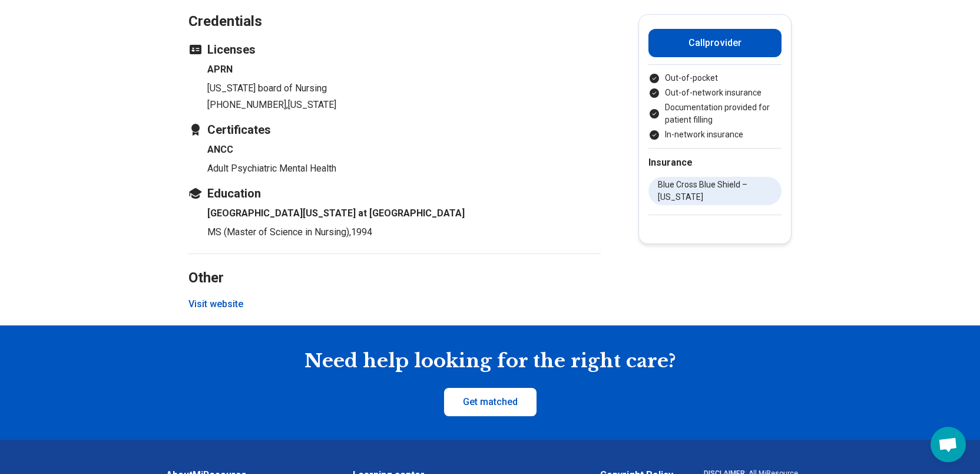
click at [199, 305] on button "Visit website" at bounding box center [216, 304] width 55 height 14
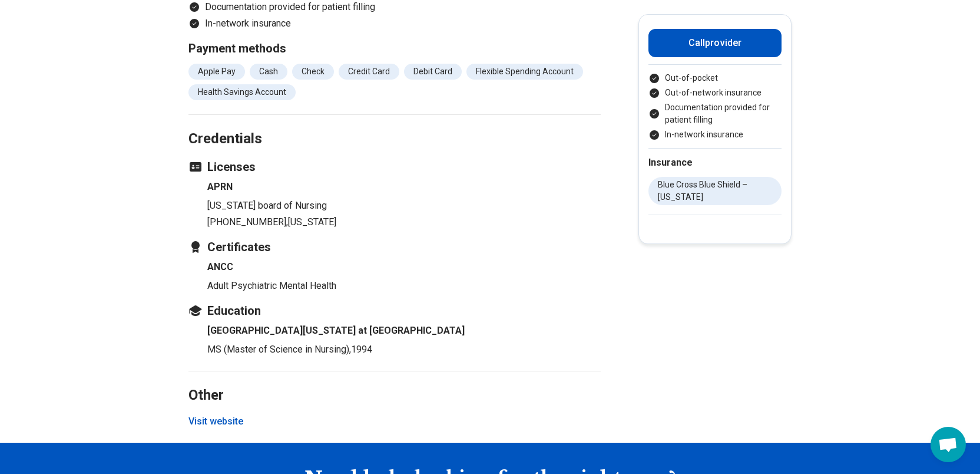
scroll to position [1269, 10]
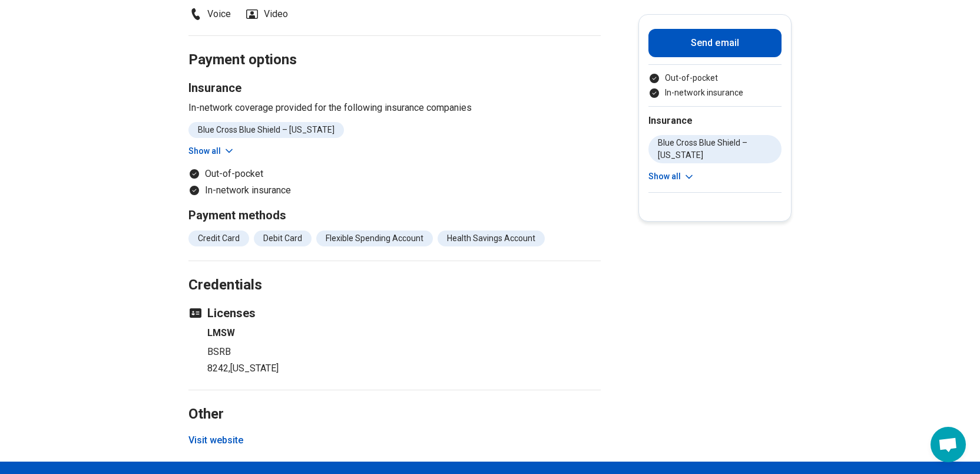
scroll to position [1060, 0]
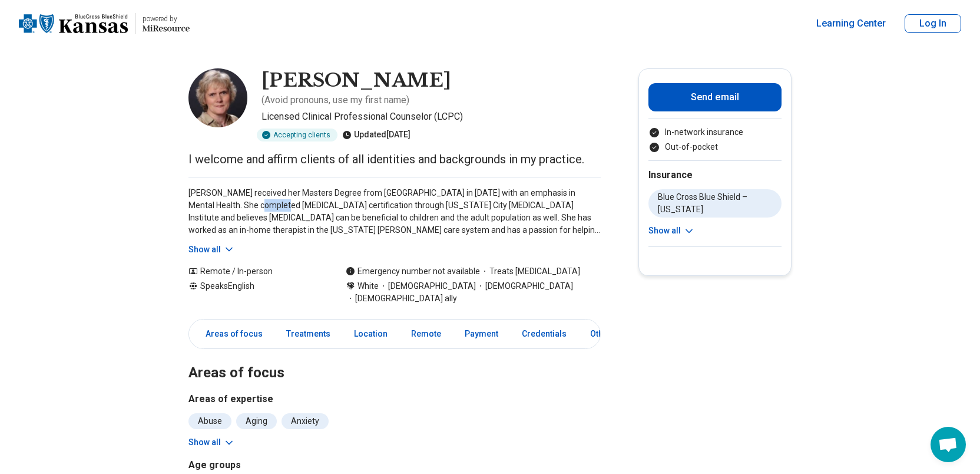
drag, startPoint x: 219, startPoint y: 193, endPoint x: 239, endPoint y: 191, distance: 20.2
click at [239, 191] on p "Christine received her Masters Degree from MidAmerica Nazarene University in 20…" at bounding box center [395, 211] width 412 height 49
click at [302, 191] on p "Christine received her Masters Degree from MidAmerica Nazarene University in 20…" at bounding box center [395, 211] width 412 height 49
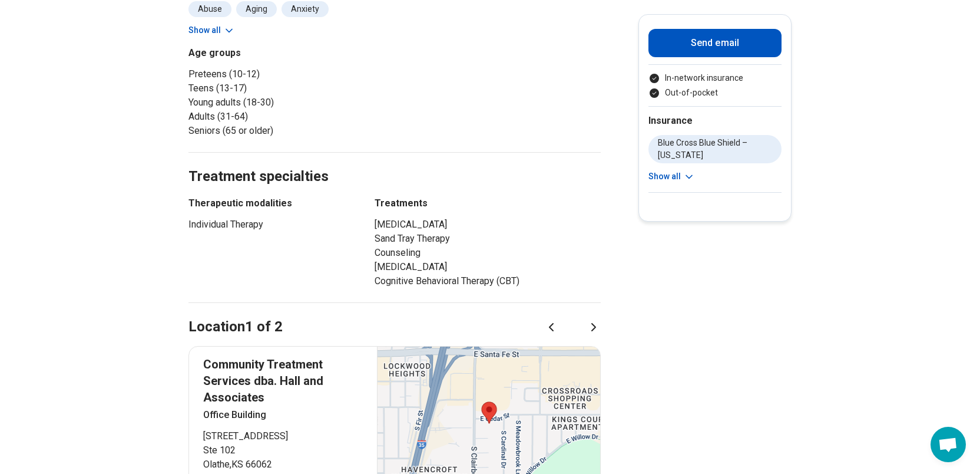
scroll to position [412, 0]
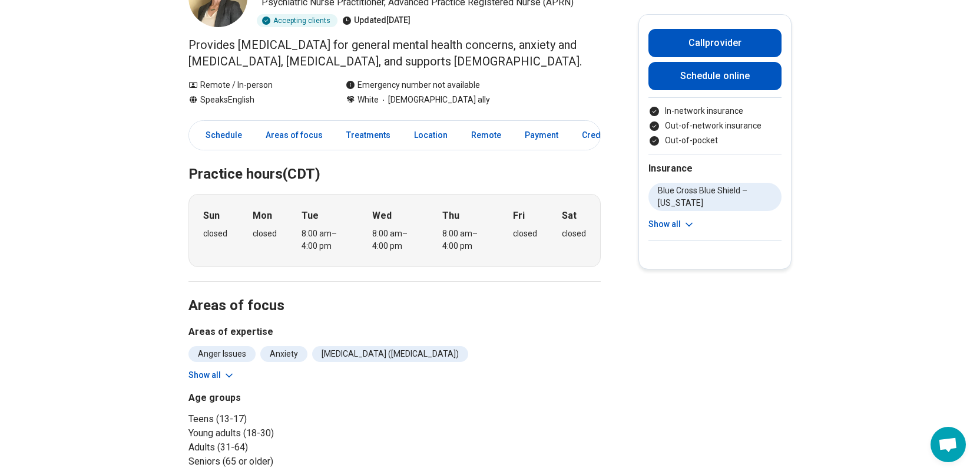
scroll to position [118, 0]
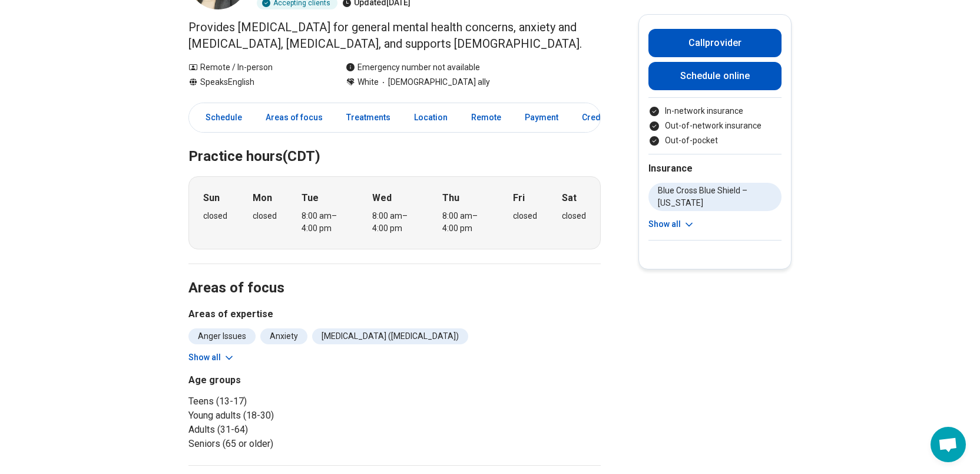
click at [215, 356] on button "Show all" at bounding box center [212, 357] width 47 height 12
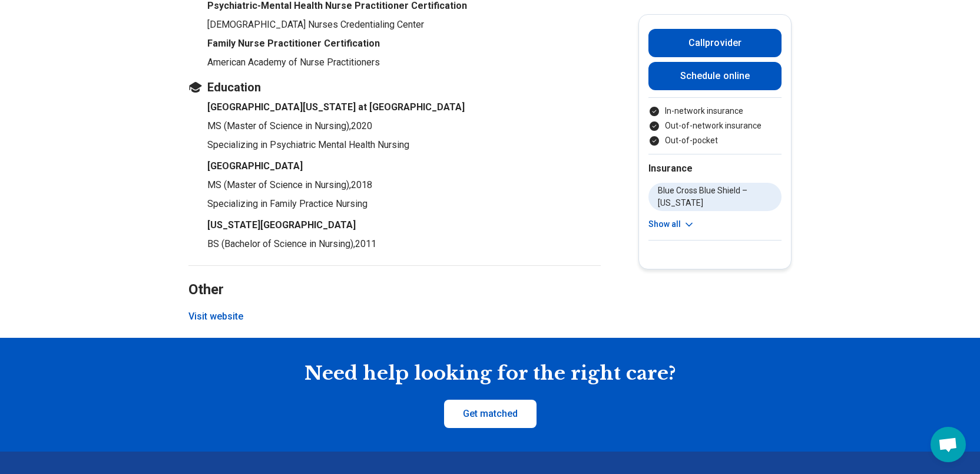
scroll to position [1532, 0]
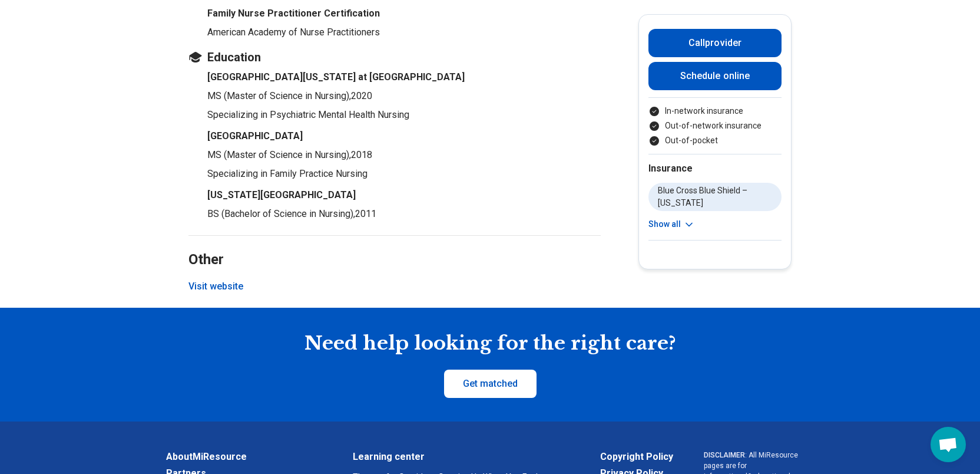
click at [216, 280] on button "Visit website" at bounding box center [216, 286] width 55 height 14
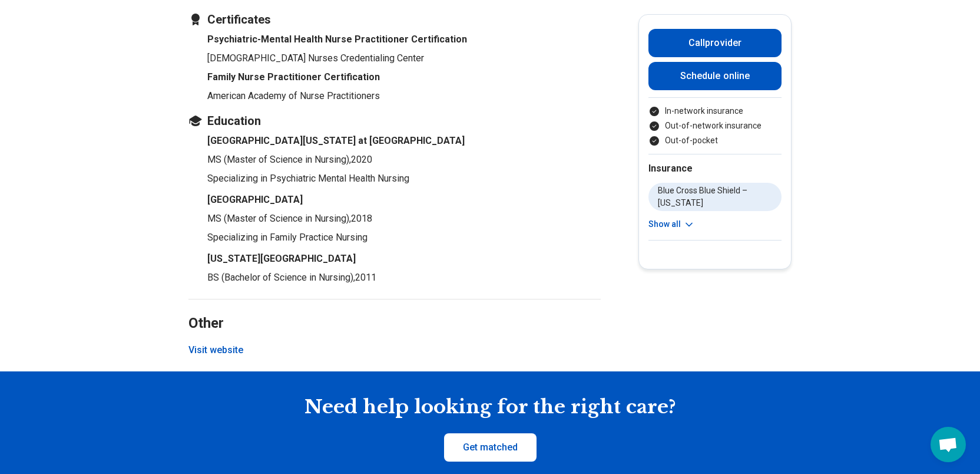
scroll to position [1645, 10]
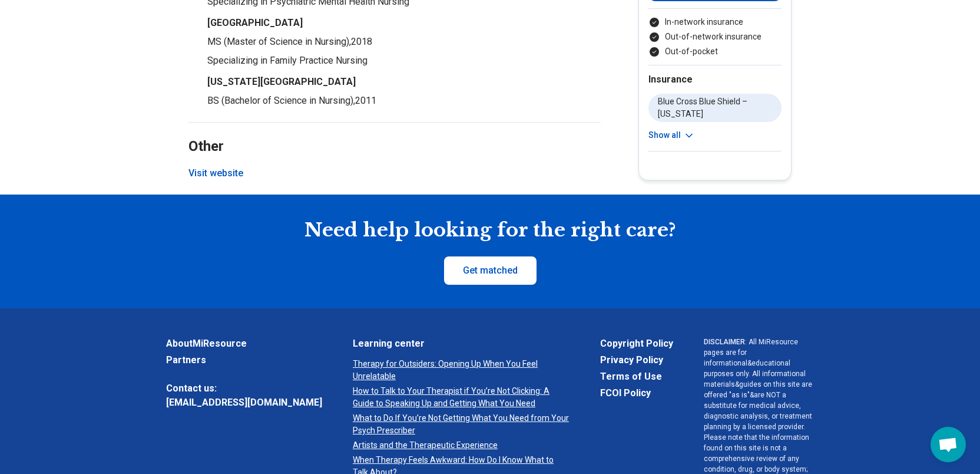
click at [211, 166] on button "Visit website" at bounding box center [216, 173] width 55 height 14
